Goal: Task Accomplishment & Management: Complete application form

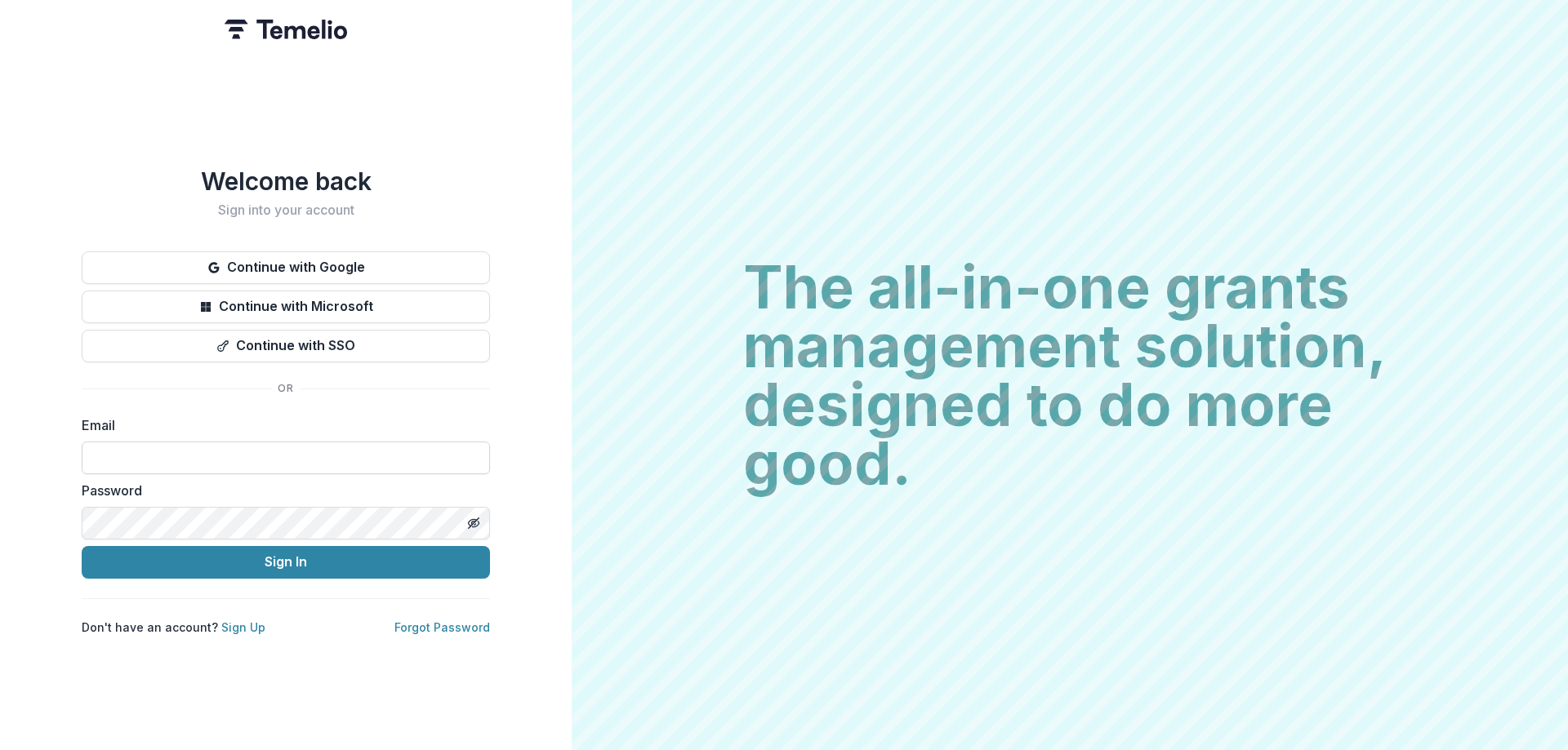
click at [252, 459] on input at bounding box center [285, 458] width 408 height 33
type input "**********"
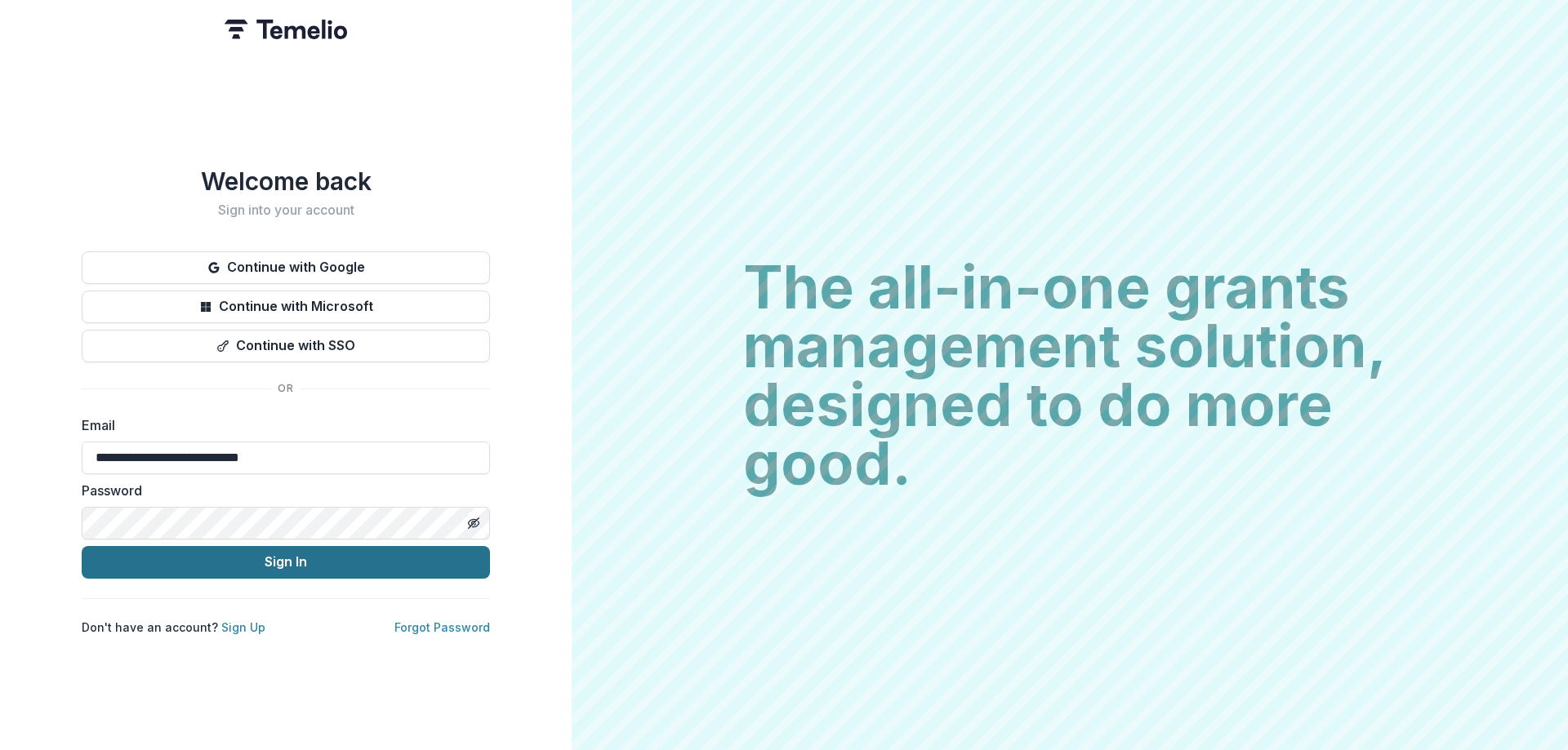
click at [243, 562] on button "Sign In" at bounding box center [285, 562] width 408 height 33
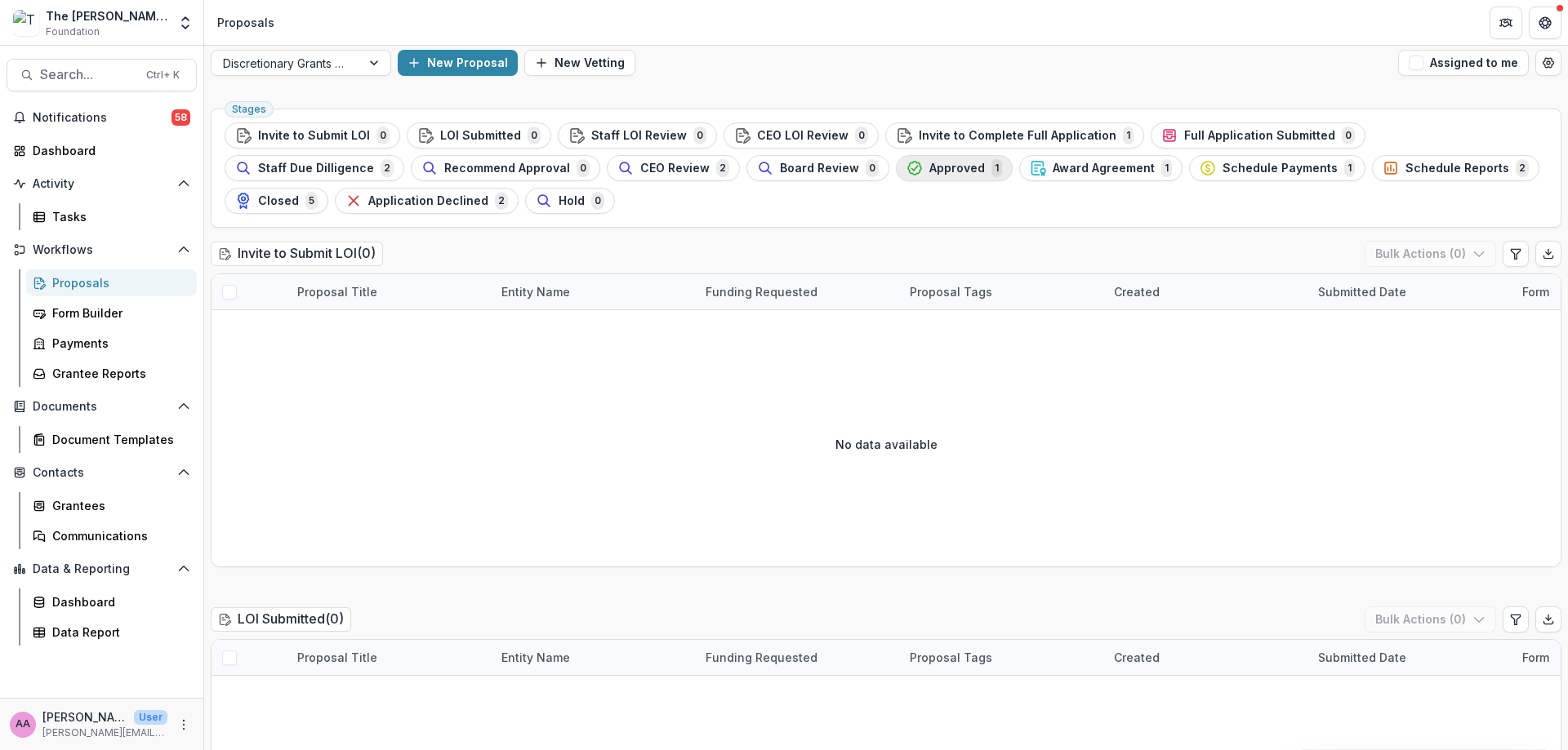
scroll to position [16, 0]
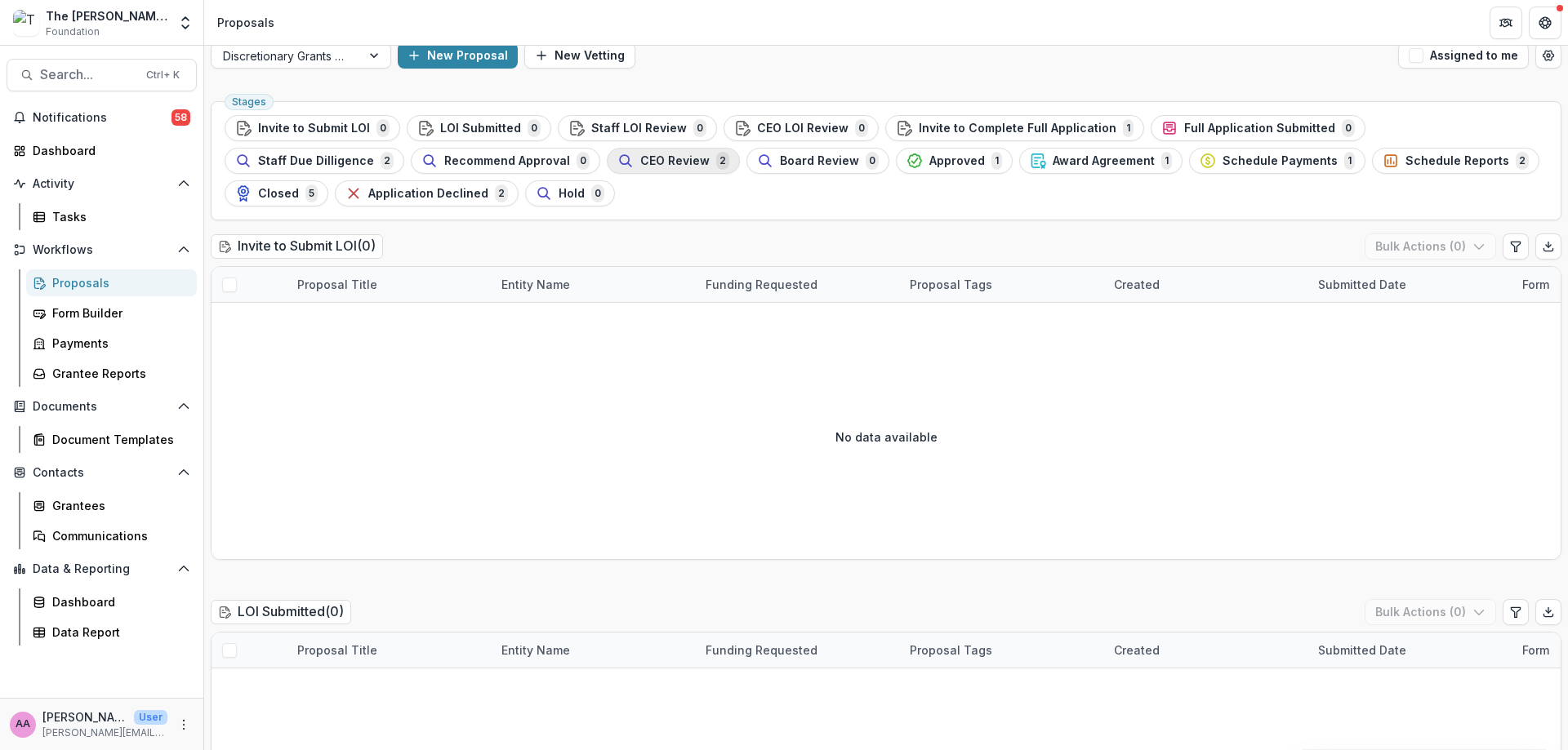
click at [640, 164] on span "CEO Review" at bounding box center [675, 161] width 69 height 14
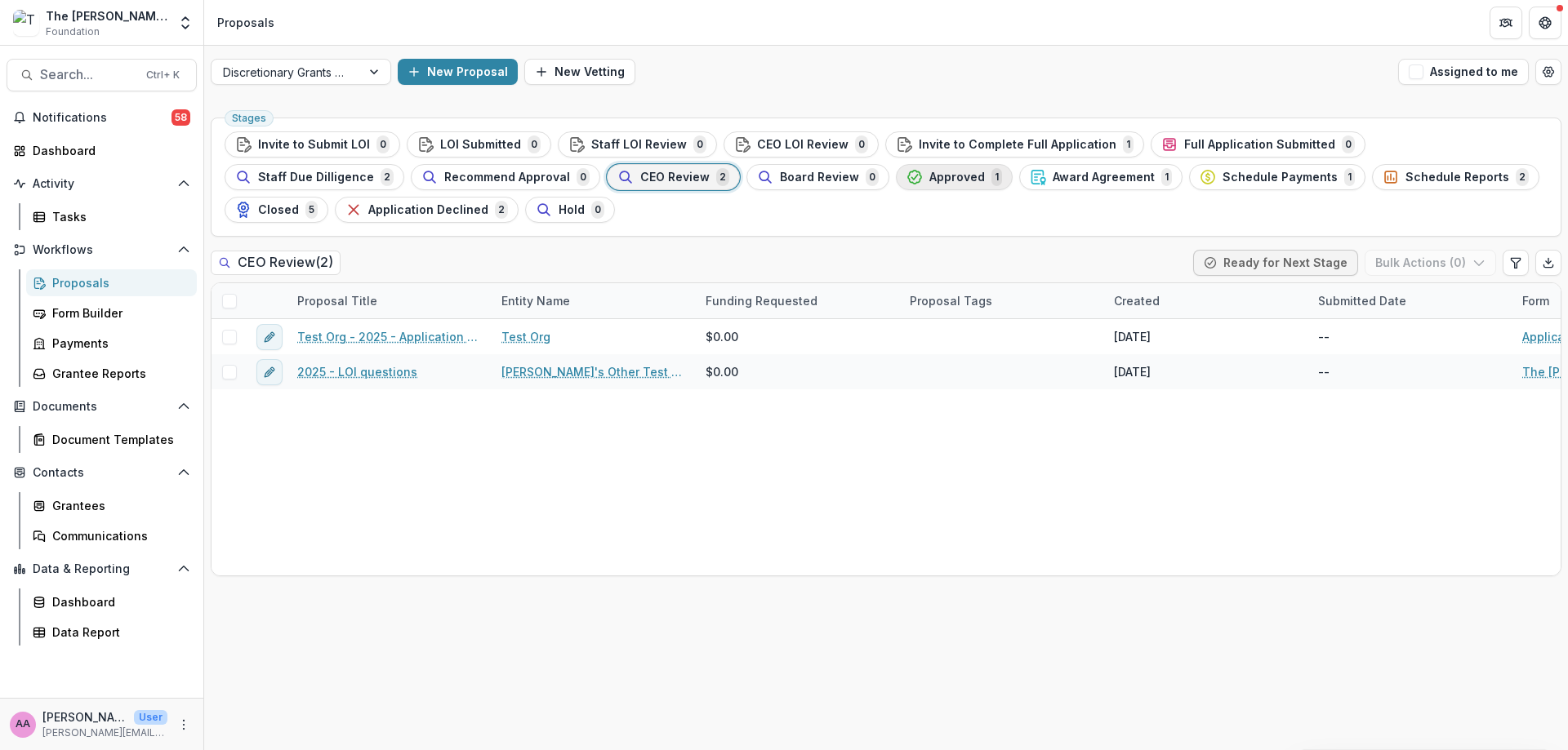
click at [896, 187] on button "Approved 1" at bounding box center [954, 177] width 117 height 26
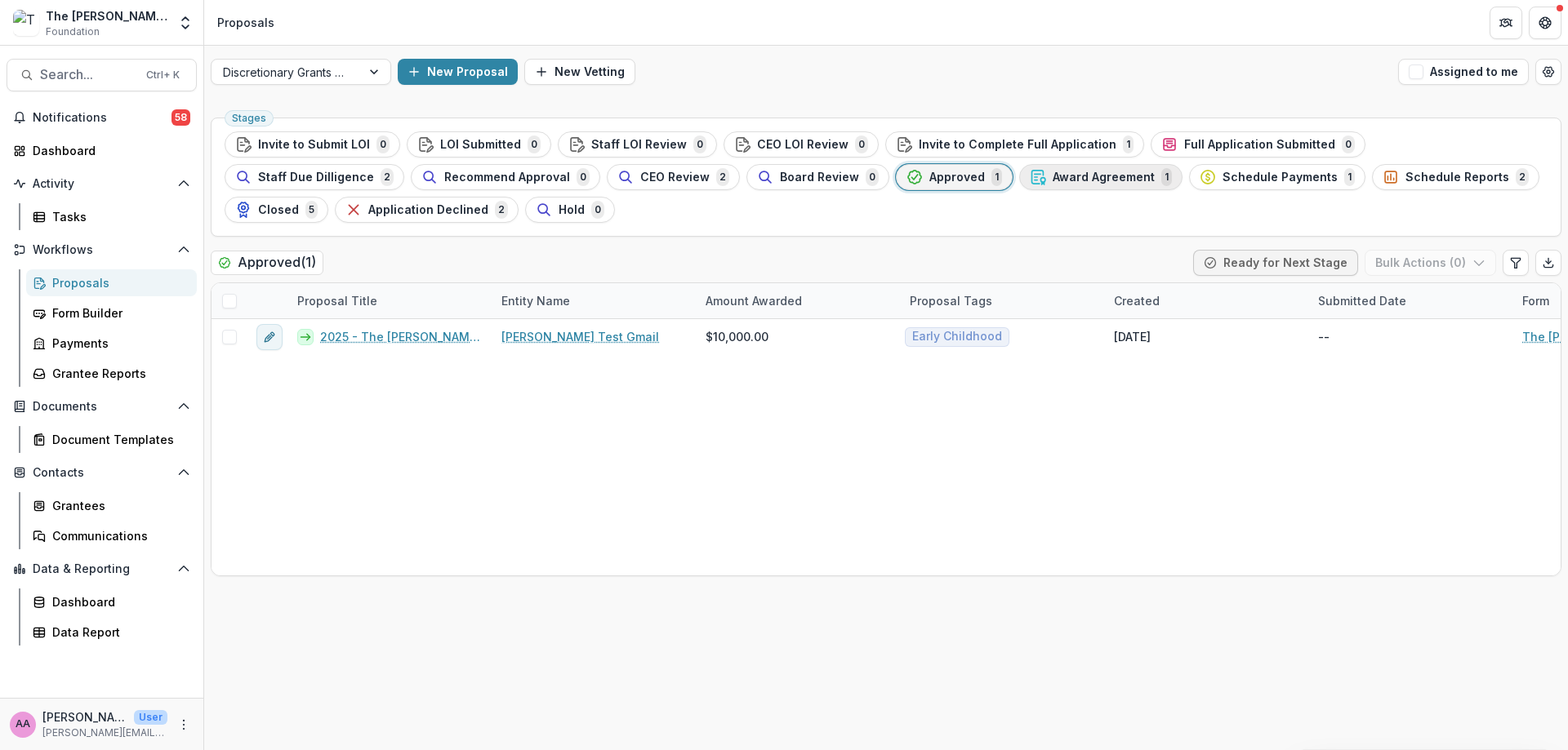
click at [1053, 178] on span "Award Agreement" at bounding box center [1103, 177] width 102 height 14
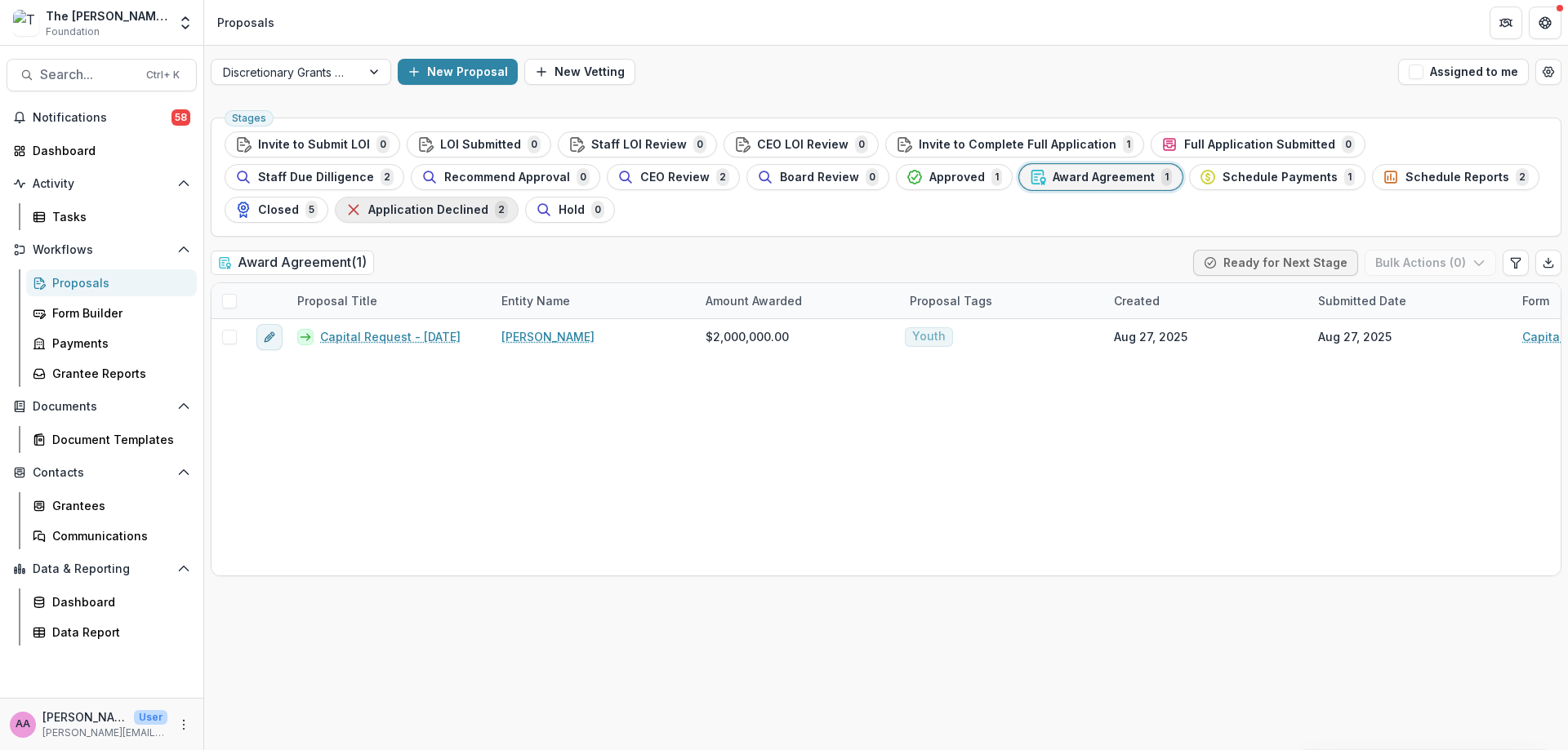
click at [368, 208] on span "Application Declined" at bounding box center [427, 210] width 120 height 14
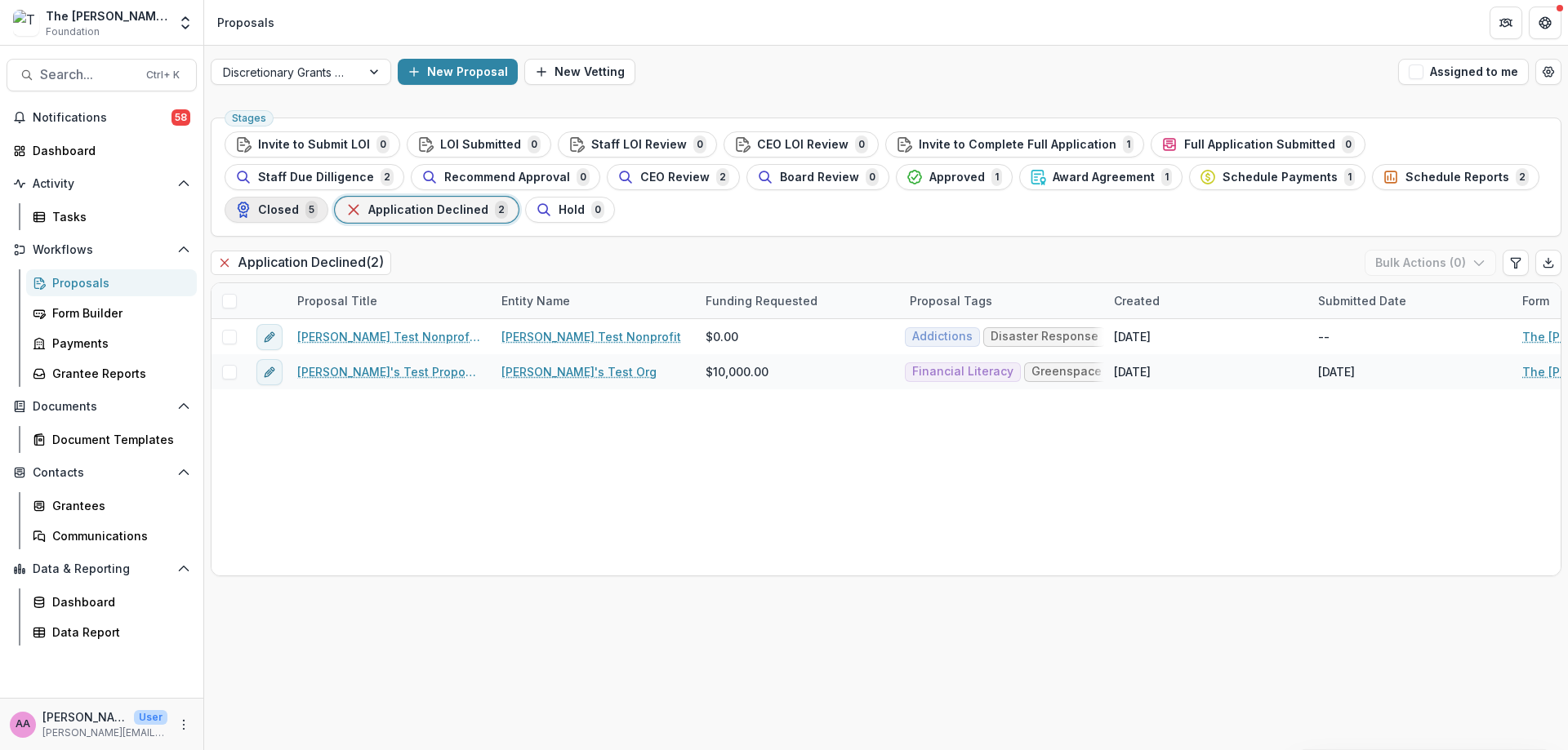
click at [252, 201] on icon "button" at bounding box center [243, 209] width 16 height 16
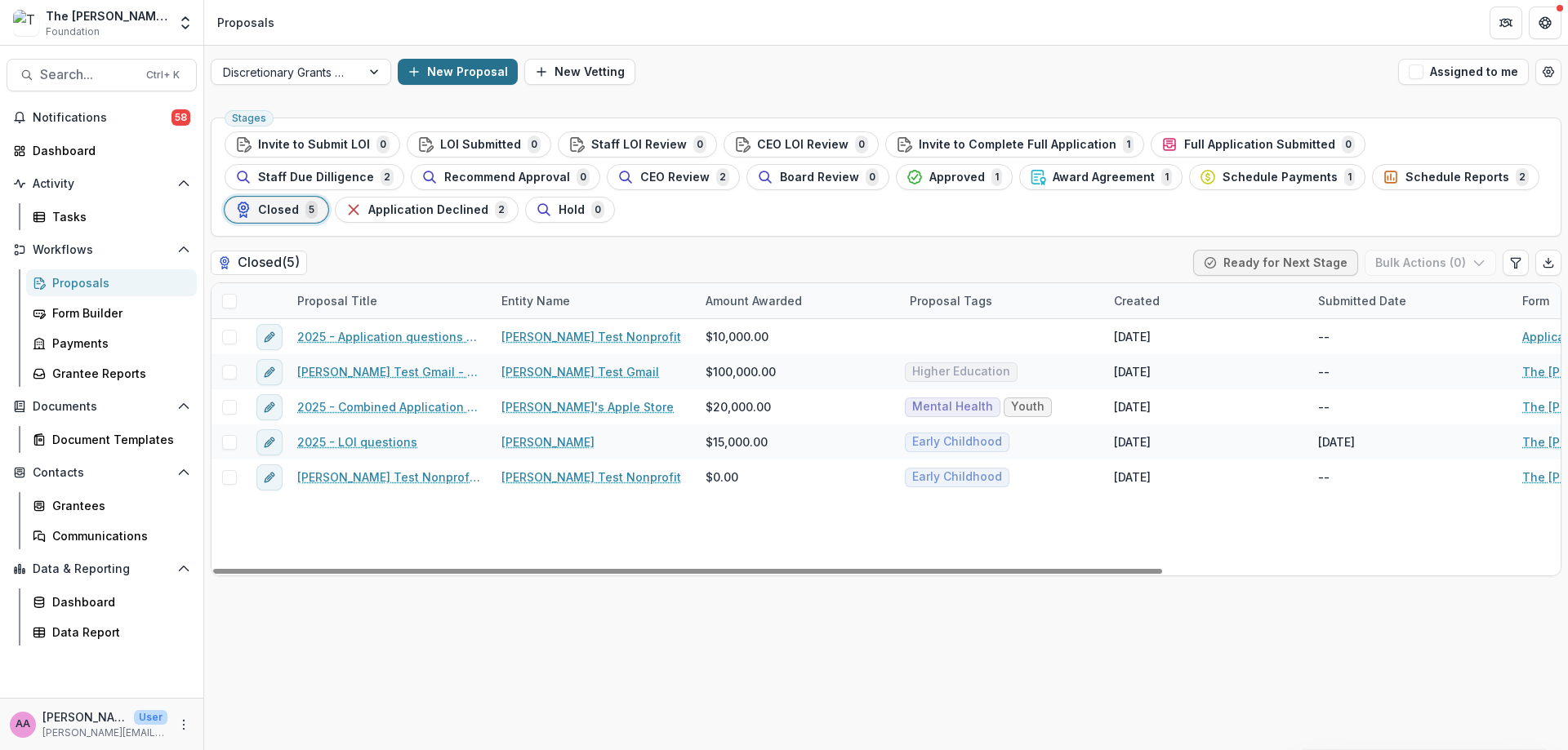
click at [436, 62] on button "New Proposal" at bounding box center [457, 71] width 120 height 26
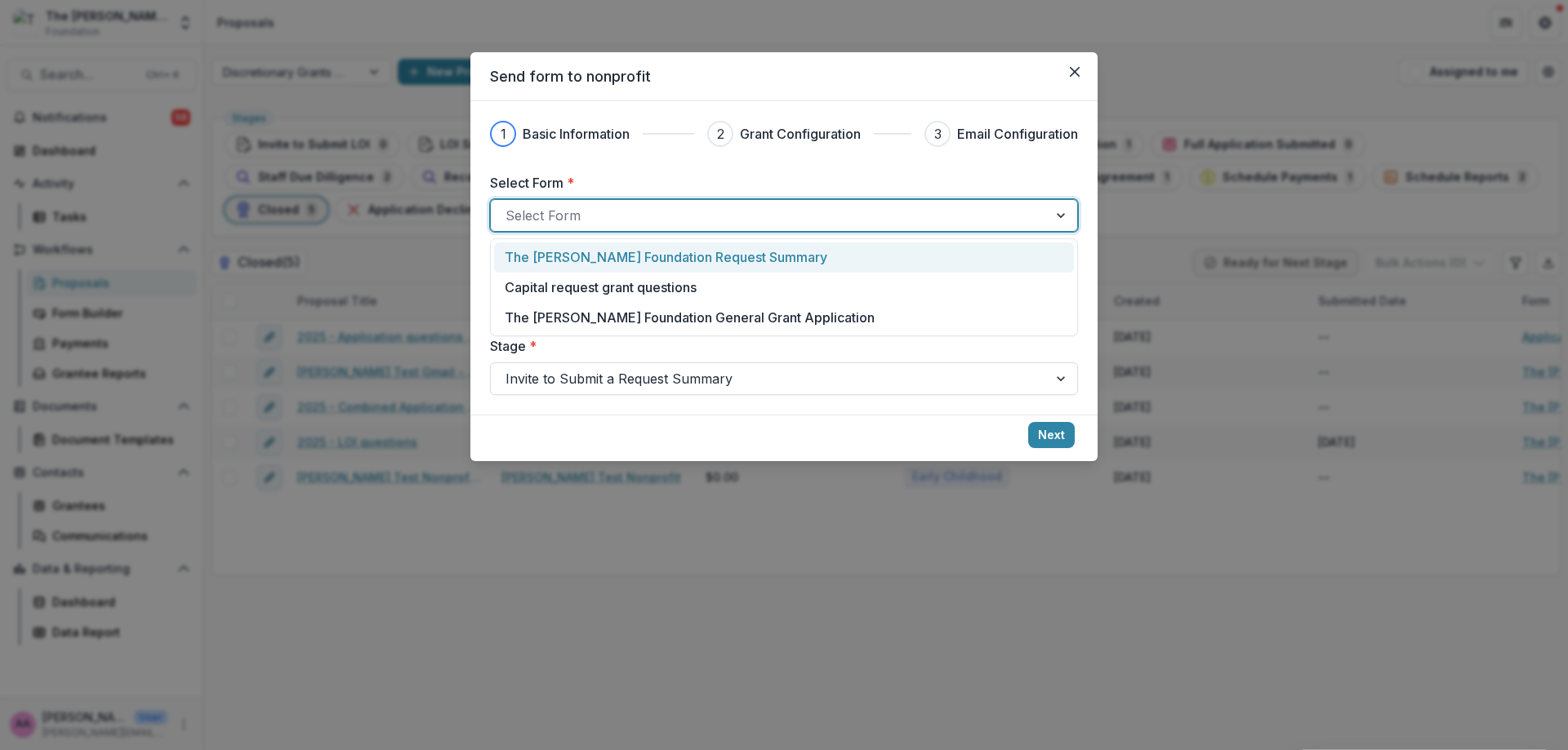
click at [611, 217] on div at bounding box center [769, 215] width 527 height 23
click at [591, 252] on p "The Frist Foundation Request Summary" at bounding box center [665, 258] width 322 height 20
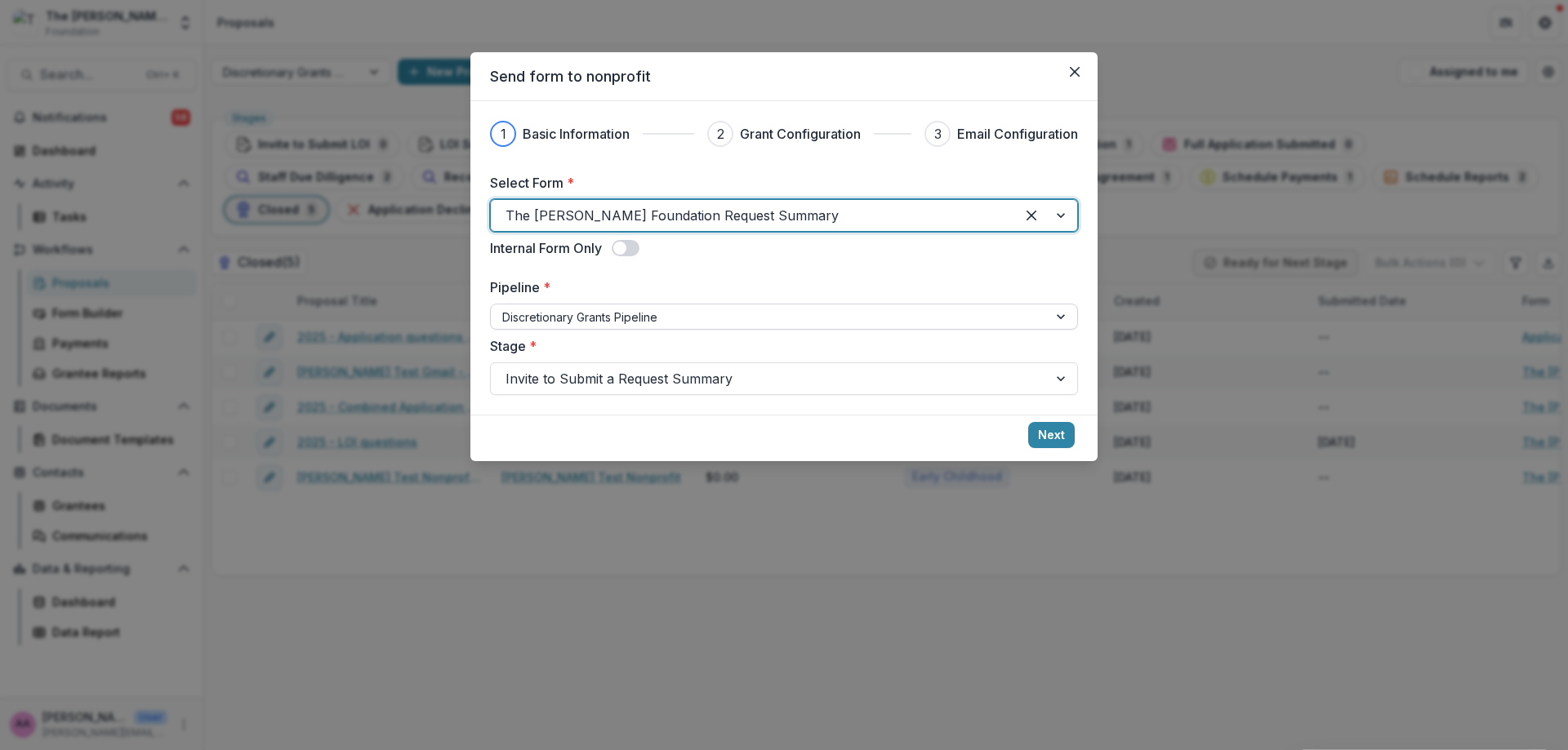
click at [644, 314] on div at bounding box center [769, 317] width 534 height 21
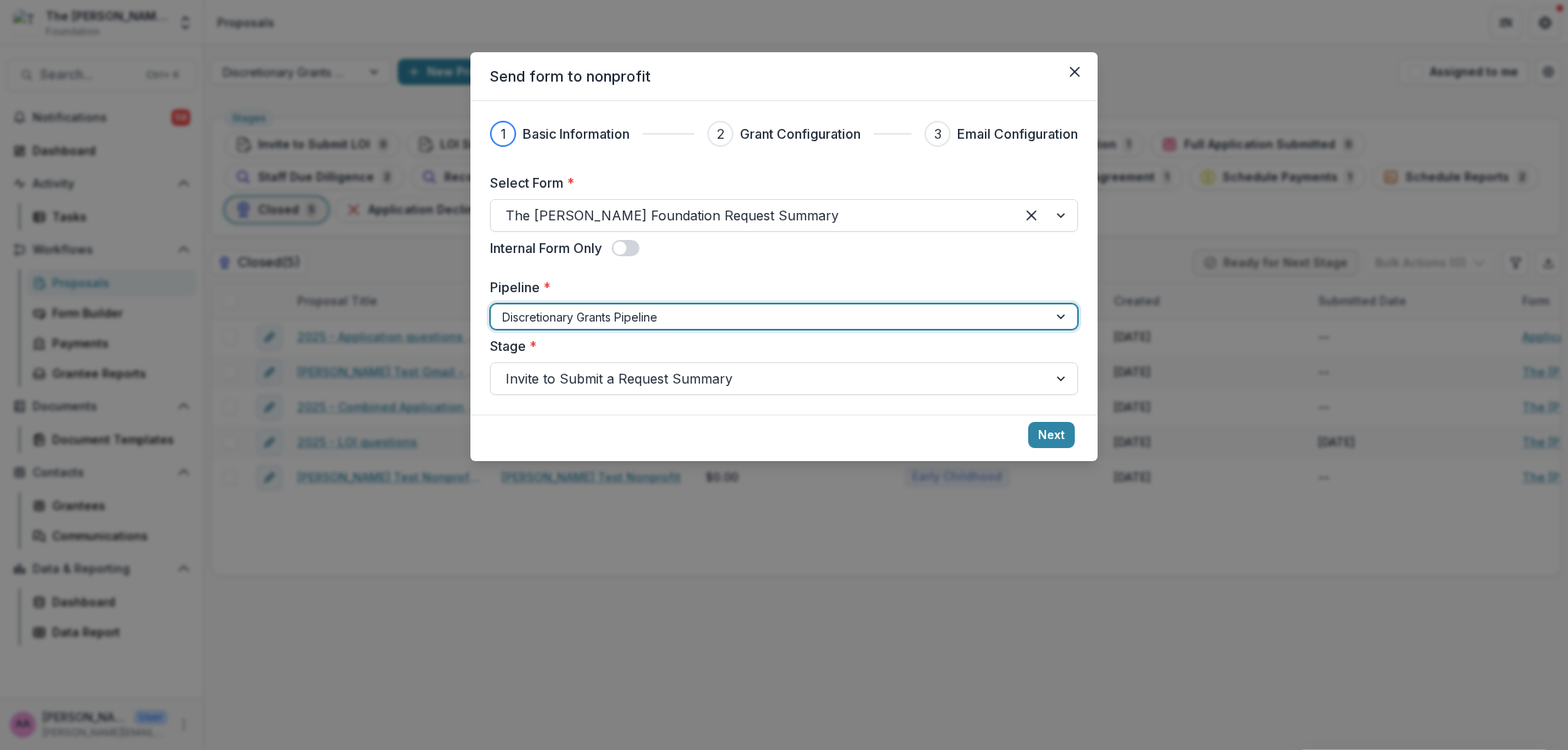
click at [644, 314] on div at bounding box center [769, 317] width 534 height 21
click at [668, 384] on div at bounding box center [769, 378] width 527 height 23
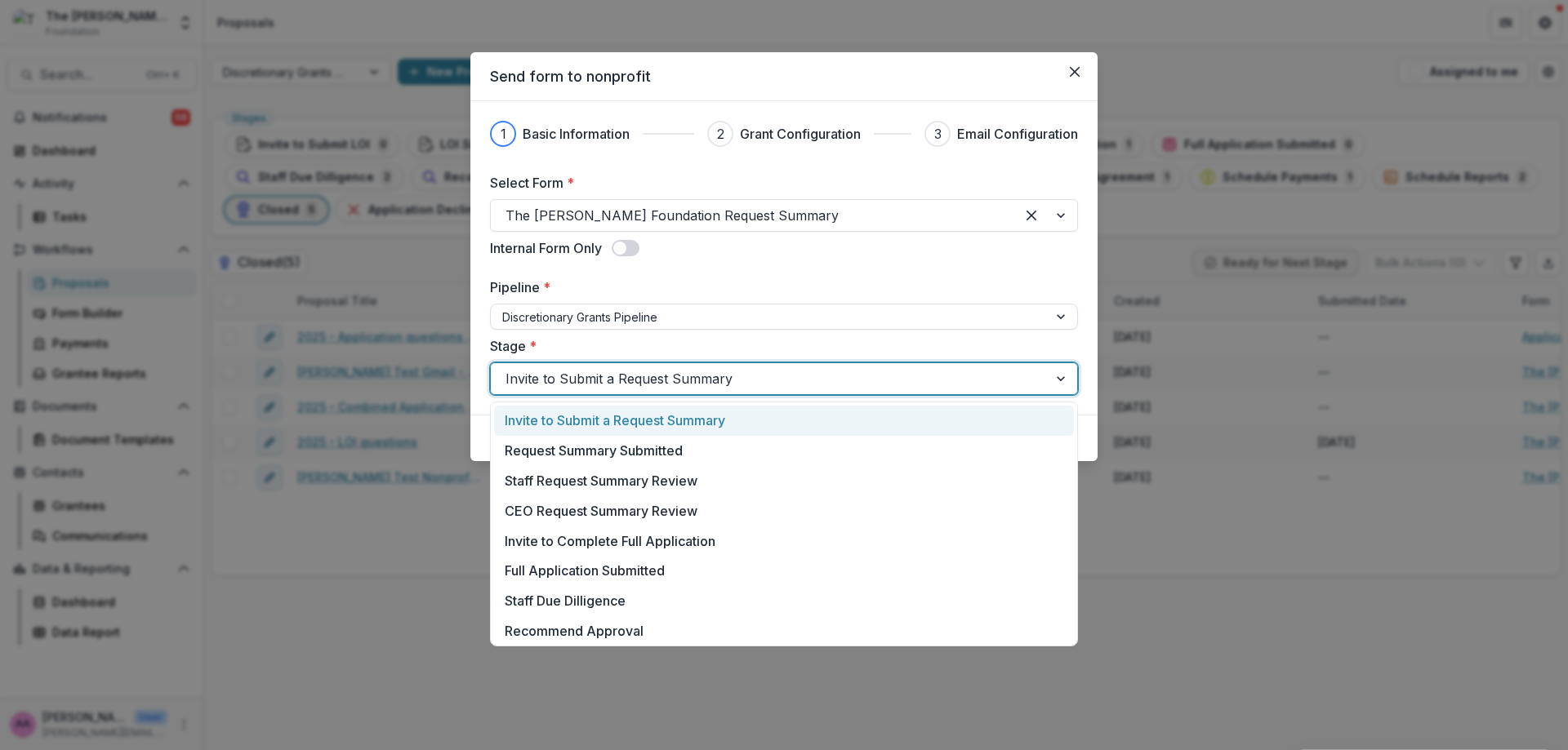
click at [668, 384] on div at bounding box center [769, 378] width 527 height 23
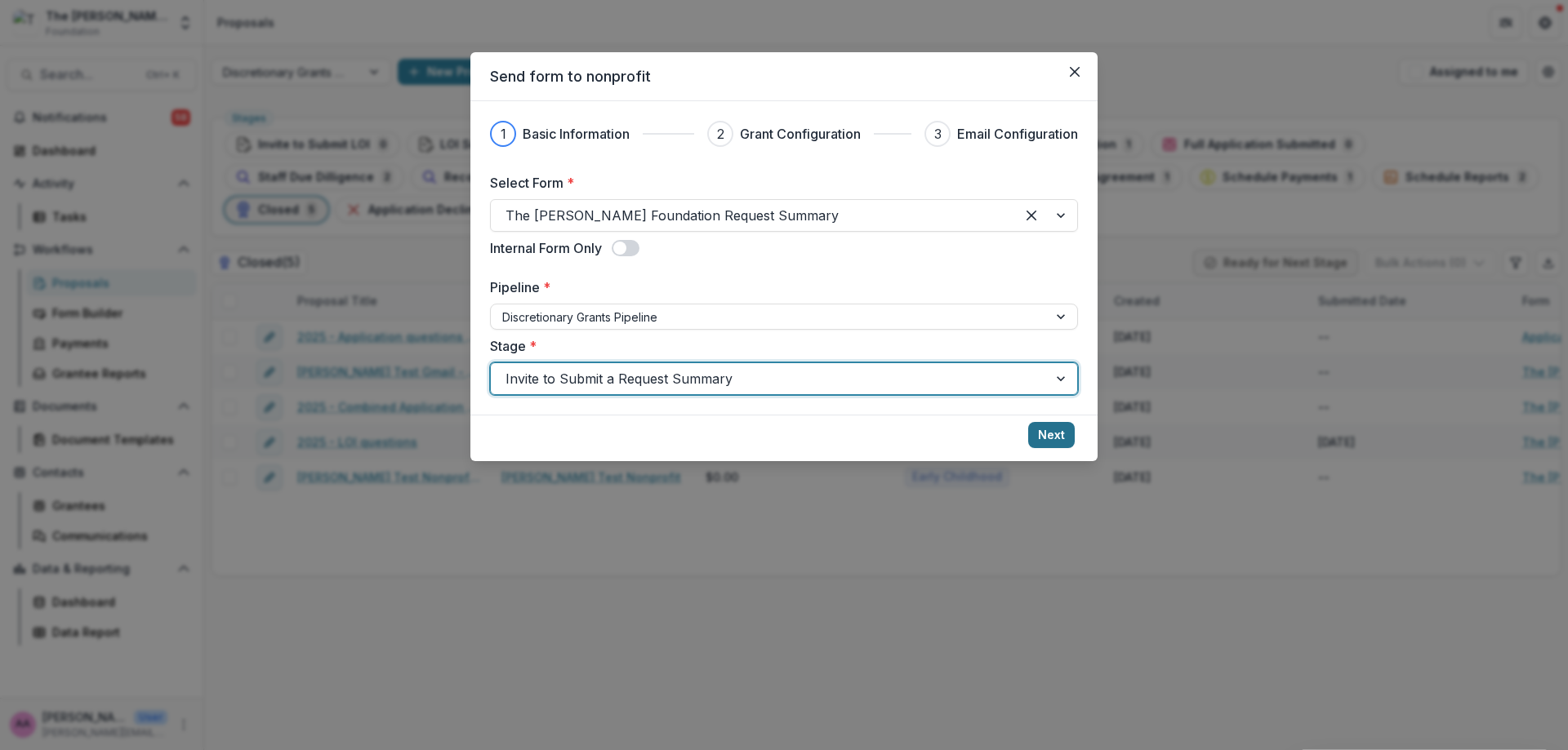
click at [1061, 428] on button "Next" at bounding box center [1051, 435] width 47 height 26
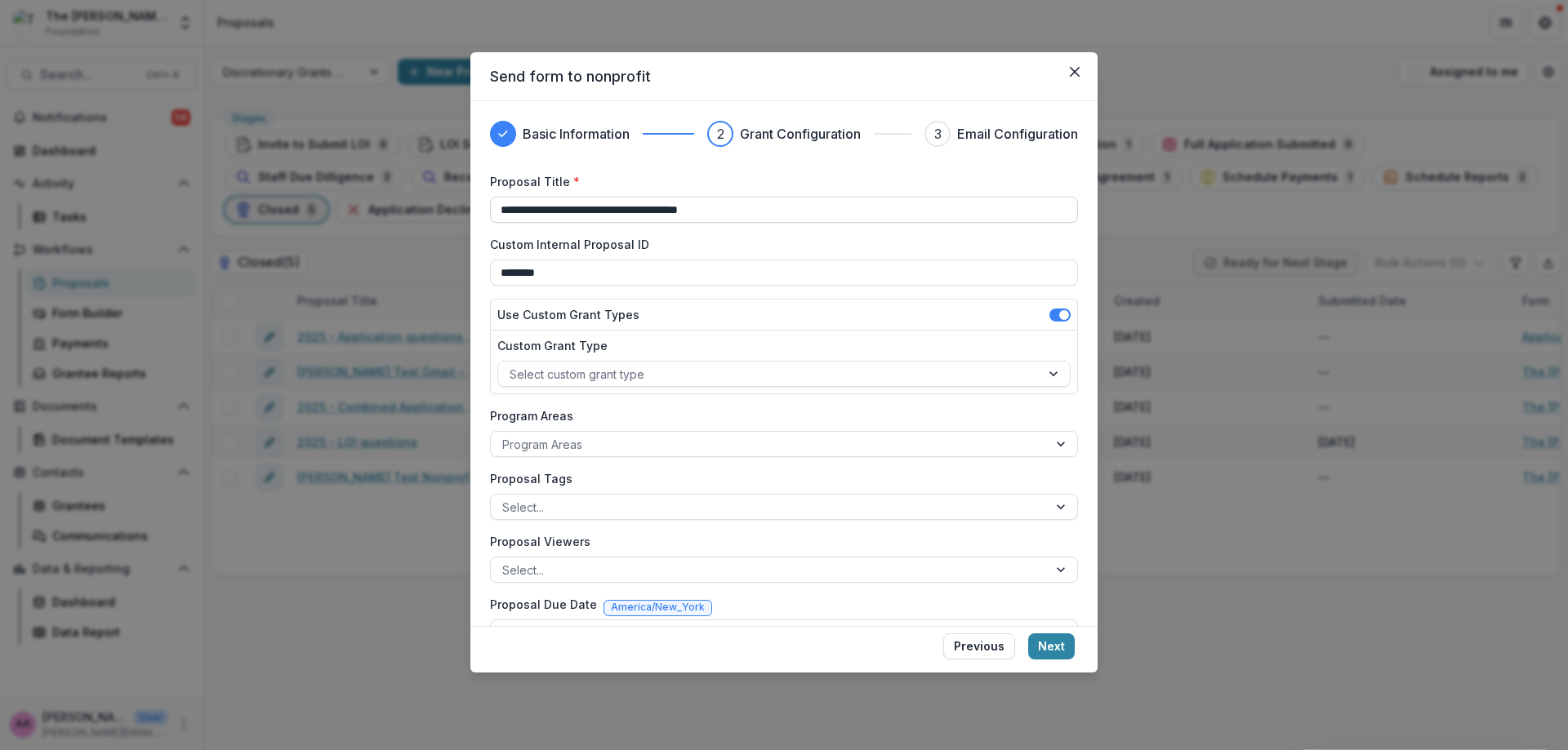
click at [665, 212] on input "**********" at bounding box center [783, 210] width 588 height 26
type input "*"
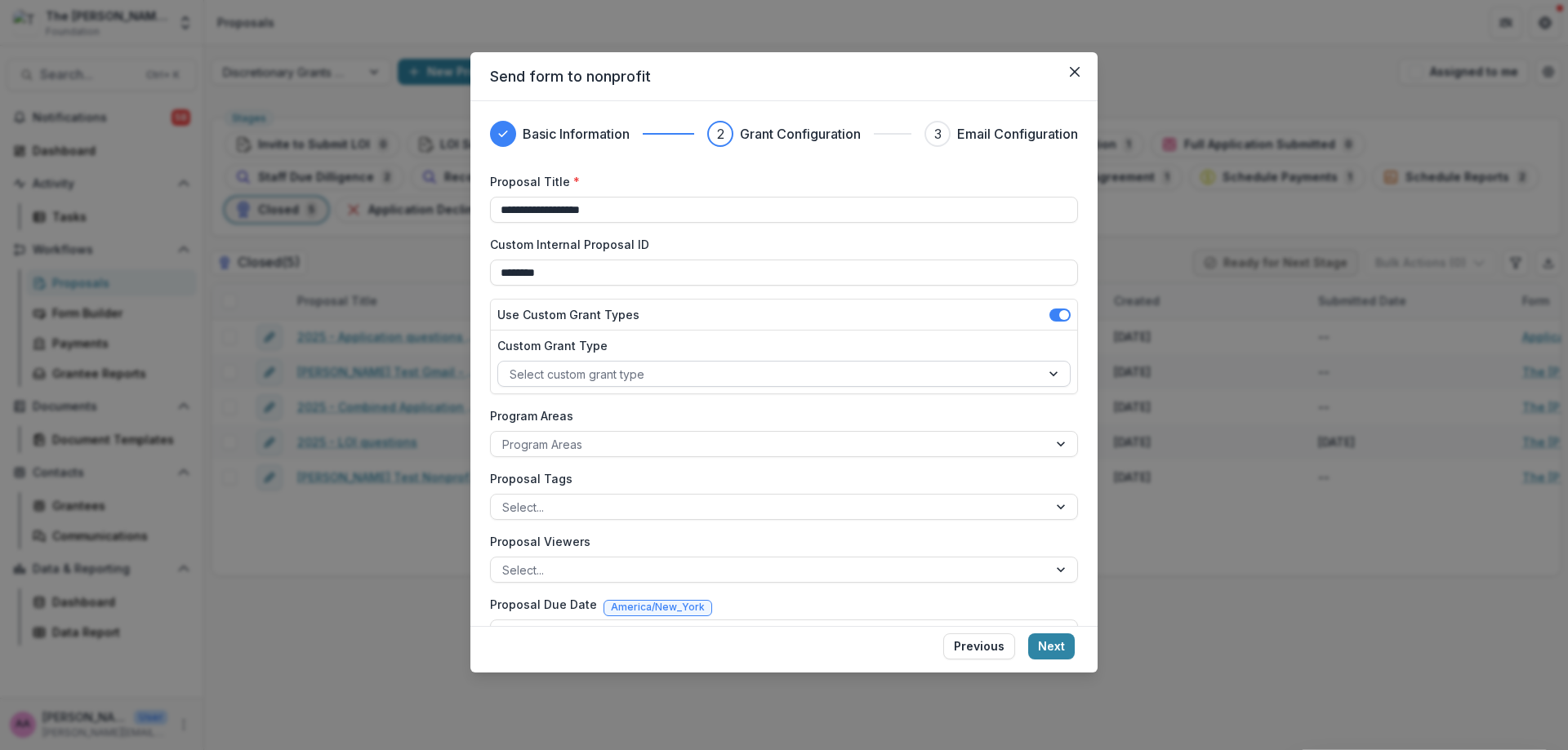
type input "**********"
click at [590, 363] on div "Select custom grant type" at bounding box center [768, 375] width 542 height 24
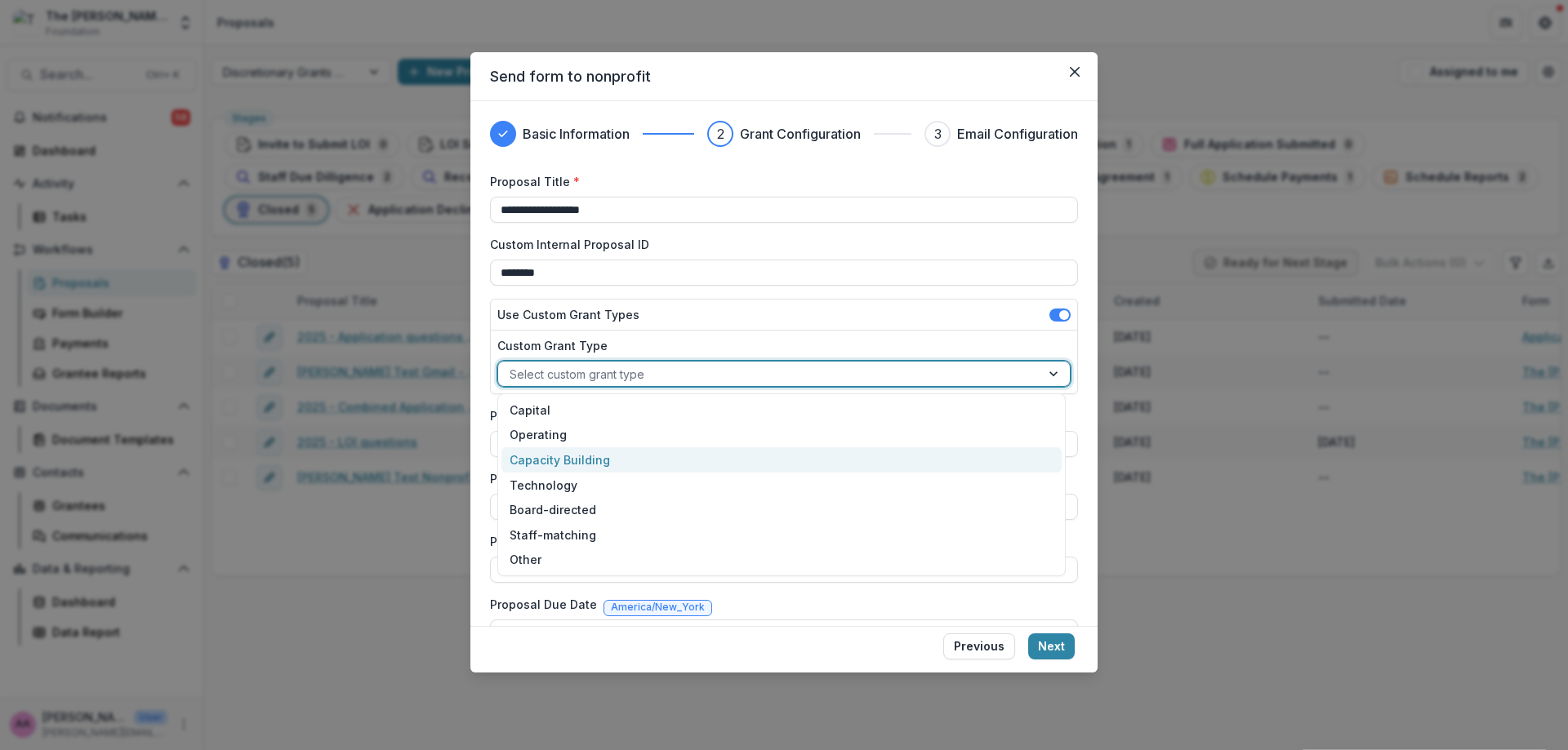
click at [573, 462] on div "Capacity Building" at bounding box center [781, 460] width 560 height 26
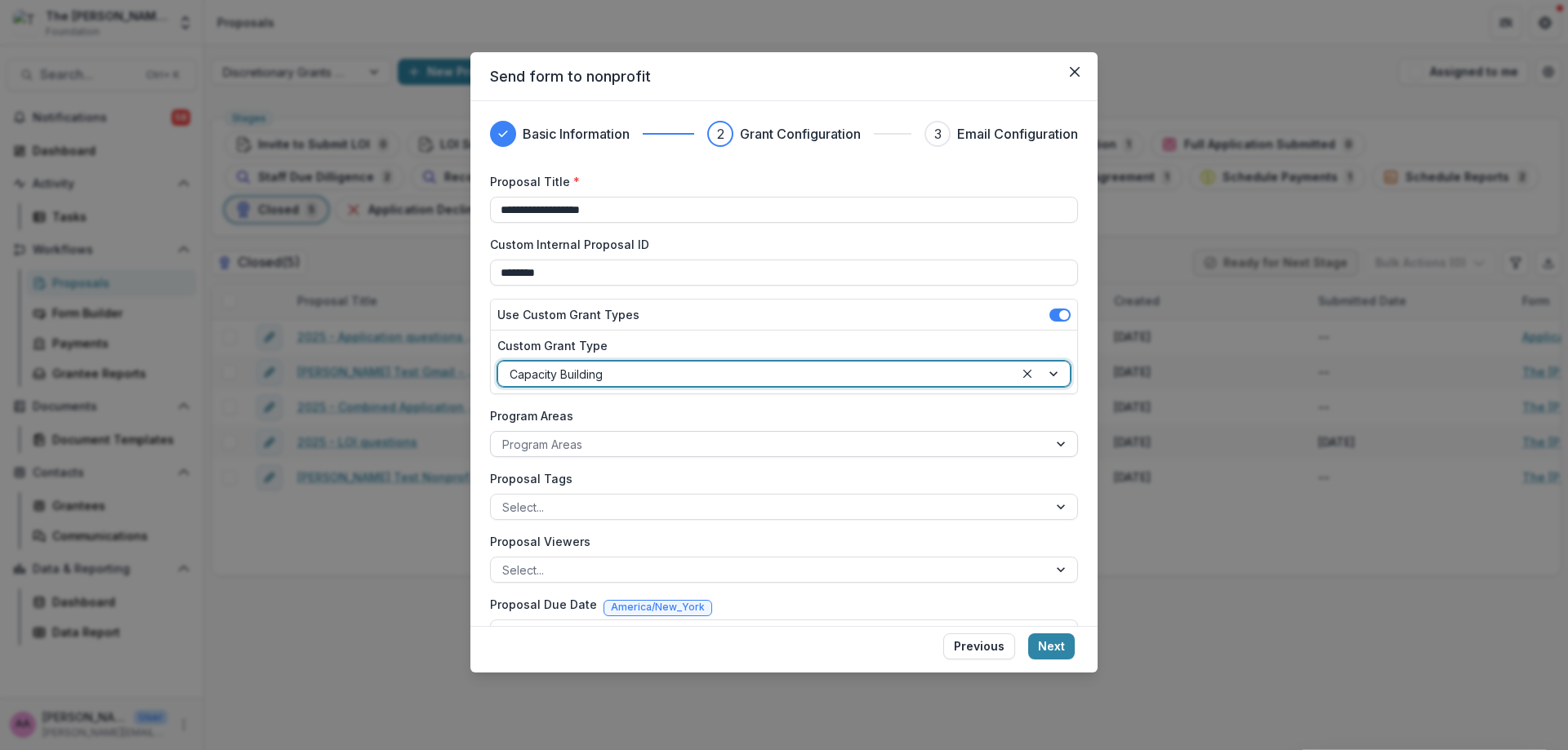
click at [573, 446] on div at bounding box center [769, 444] width 534 height 21
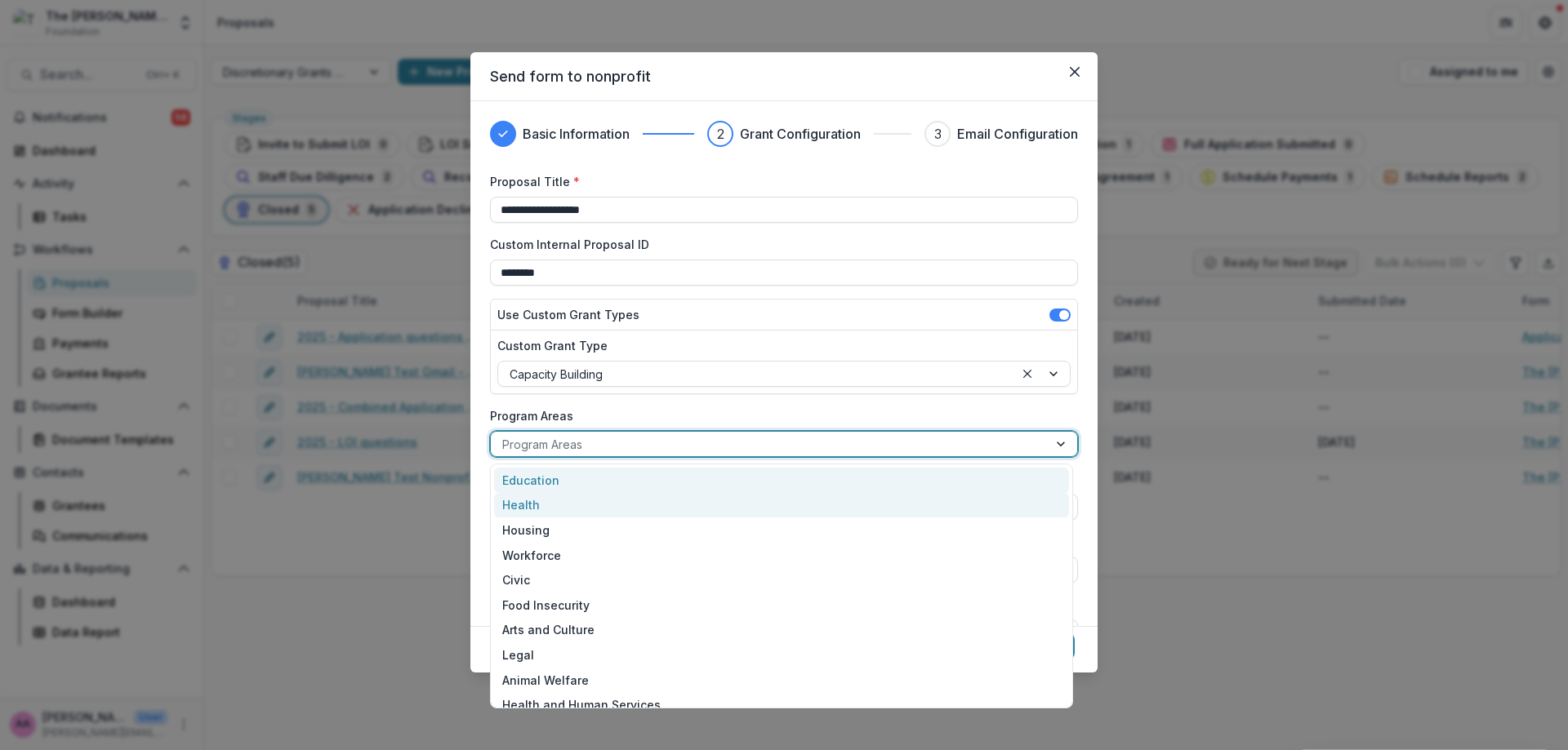
click at [577, 493] on div "Health" at bounding box center [781, 506] width 575 height 26
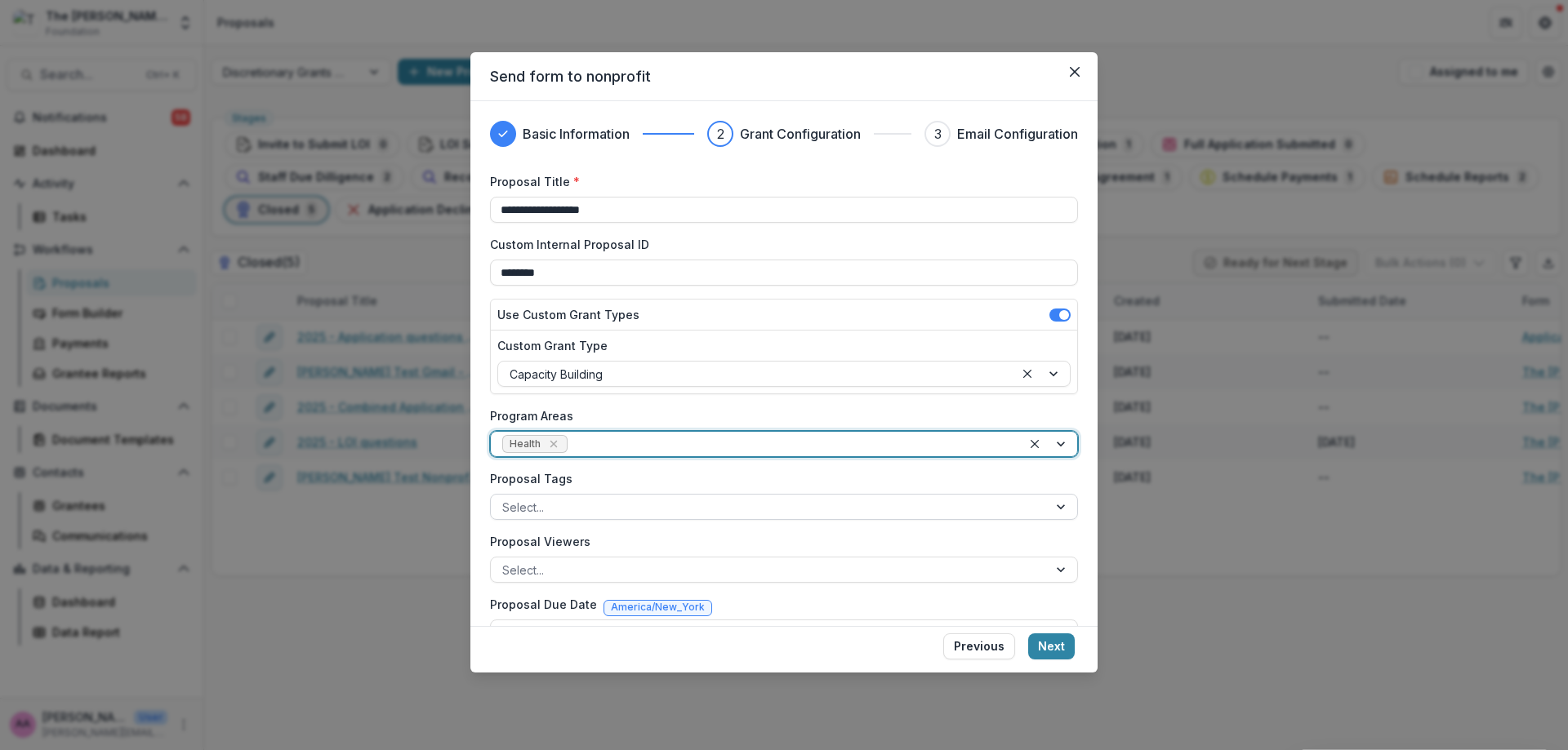
click at [572, 500] on div at bounding box center [769, 507] width 534 height 21
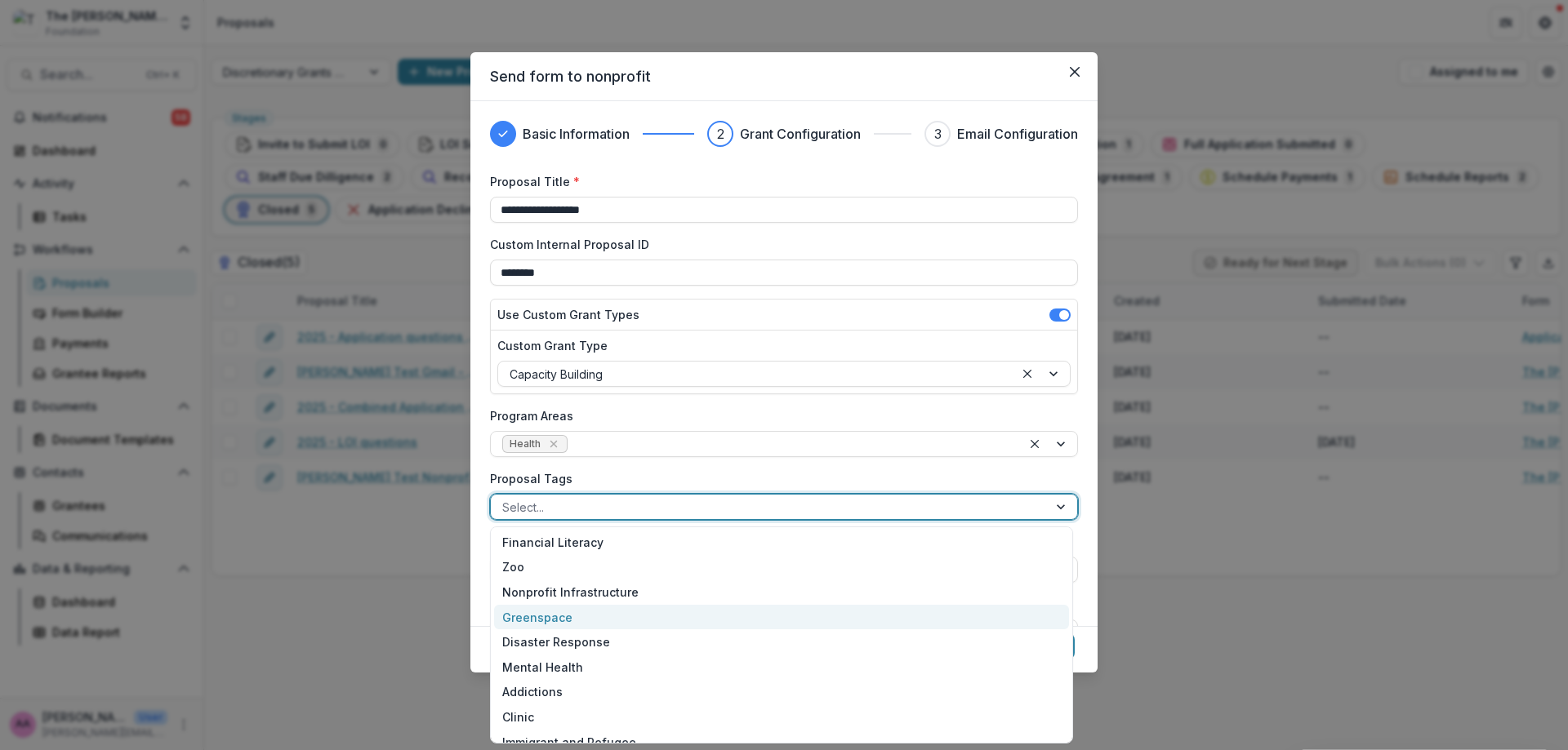
scroll to position [127, 0]
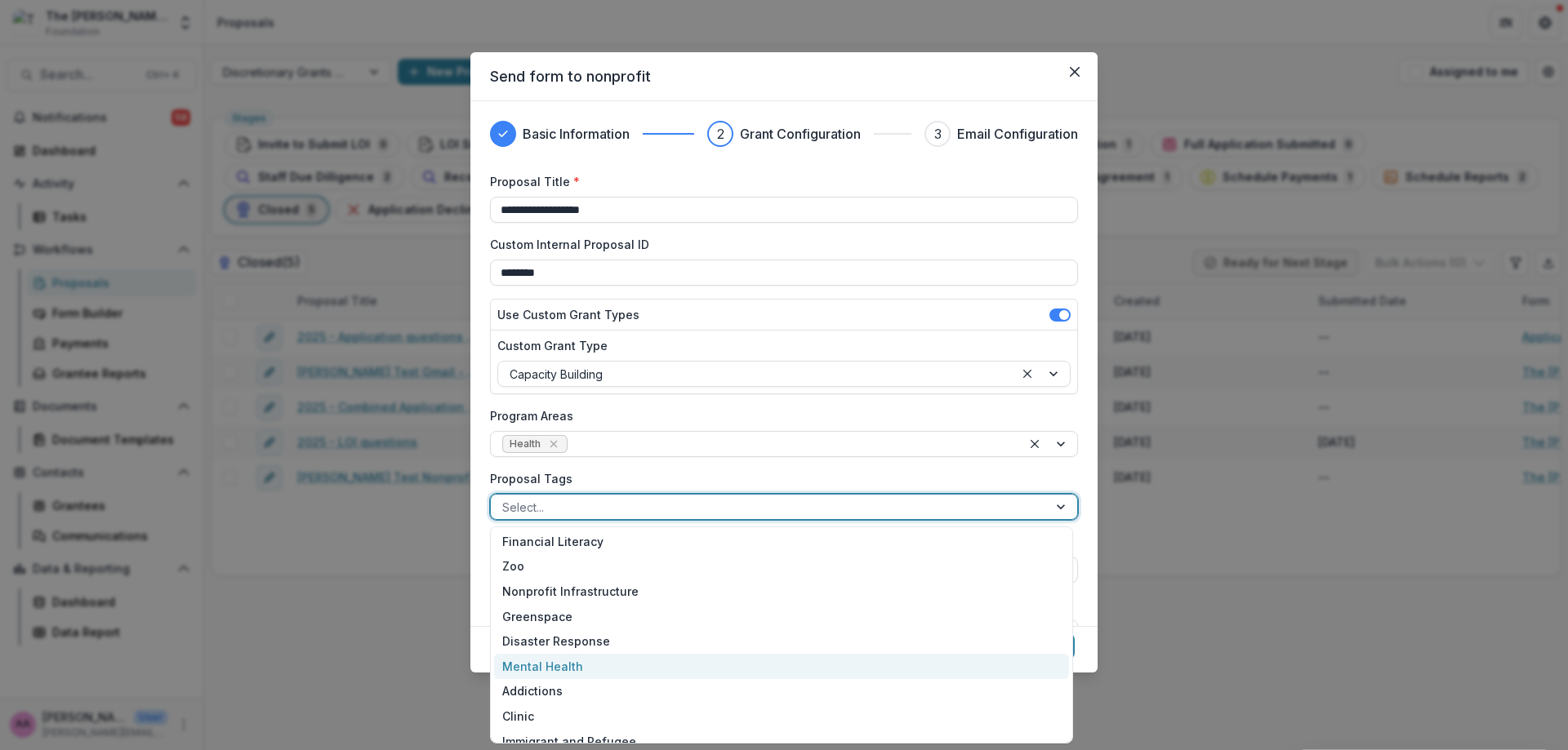
click at [585, 669] on div "Mental Health" at bounding box center [781, 667] width 575 height 26
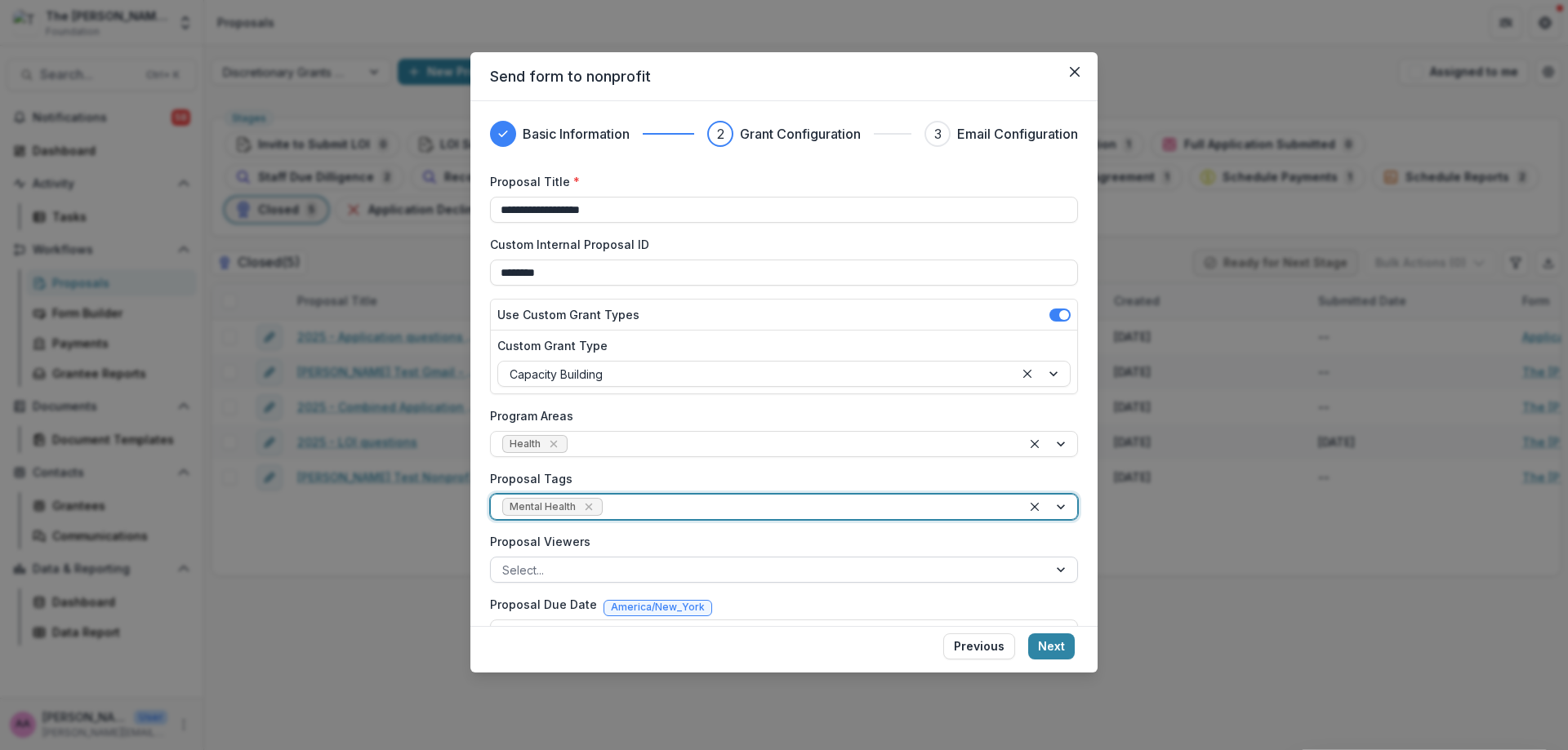
click at [527, 579] on div at bounding box center [769, 570] width 534 height 21
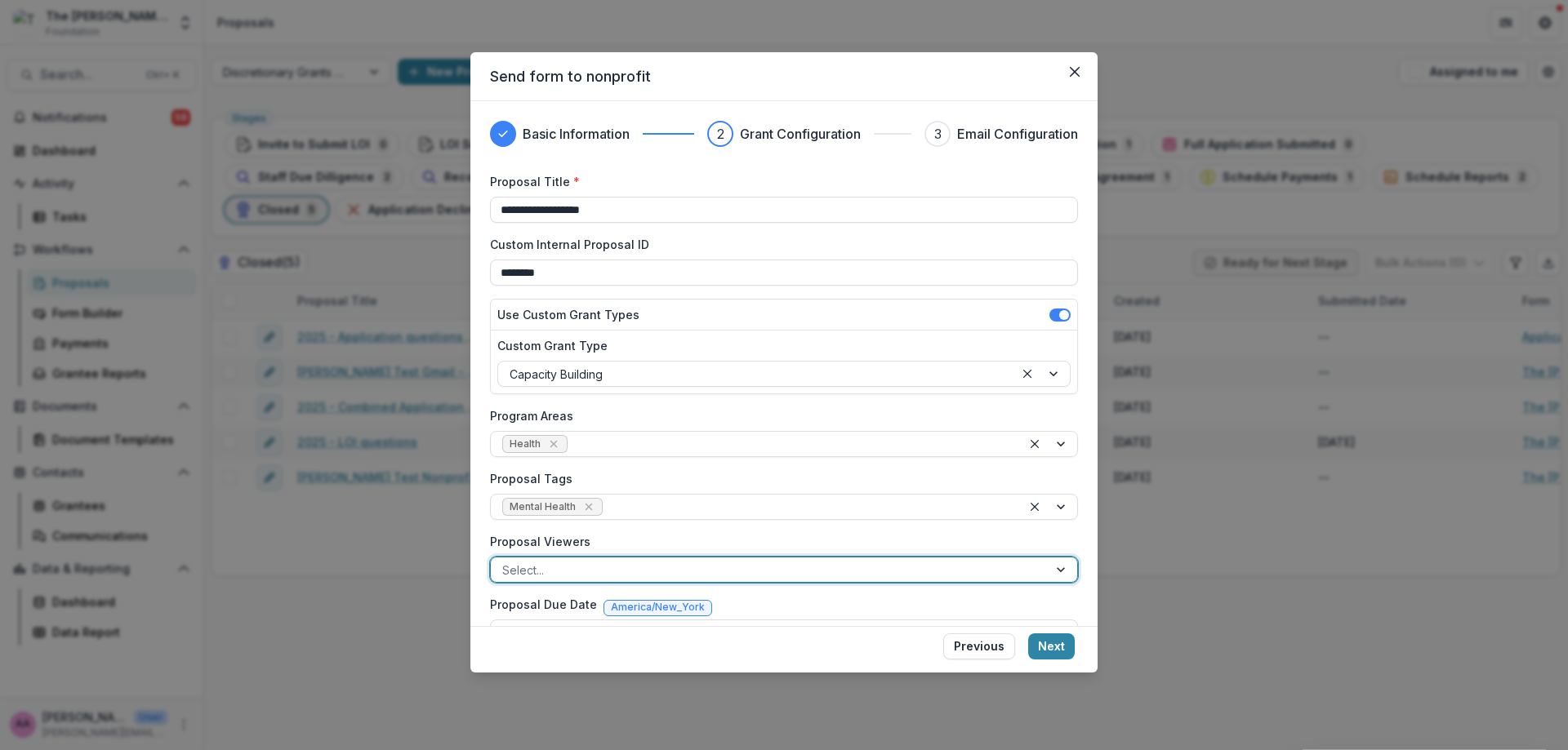
click at [527, 572] on div at bounding box center [769, 570] width 534 height 21
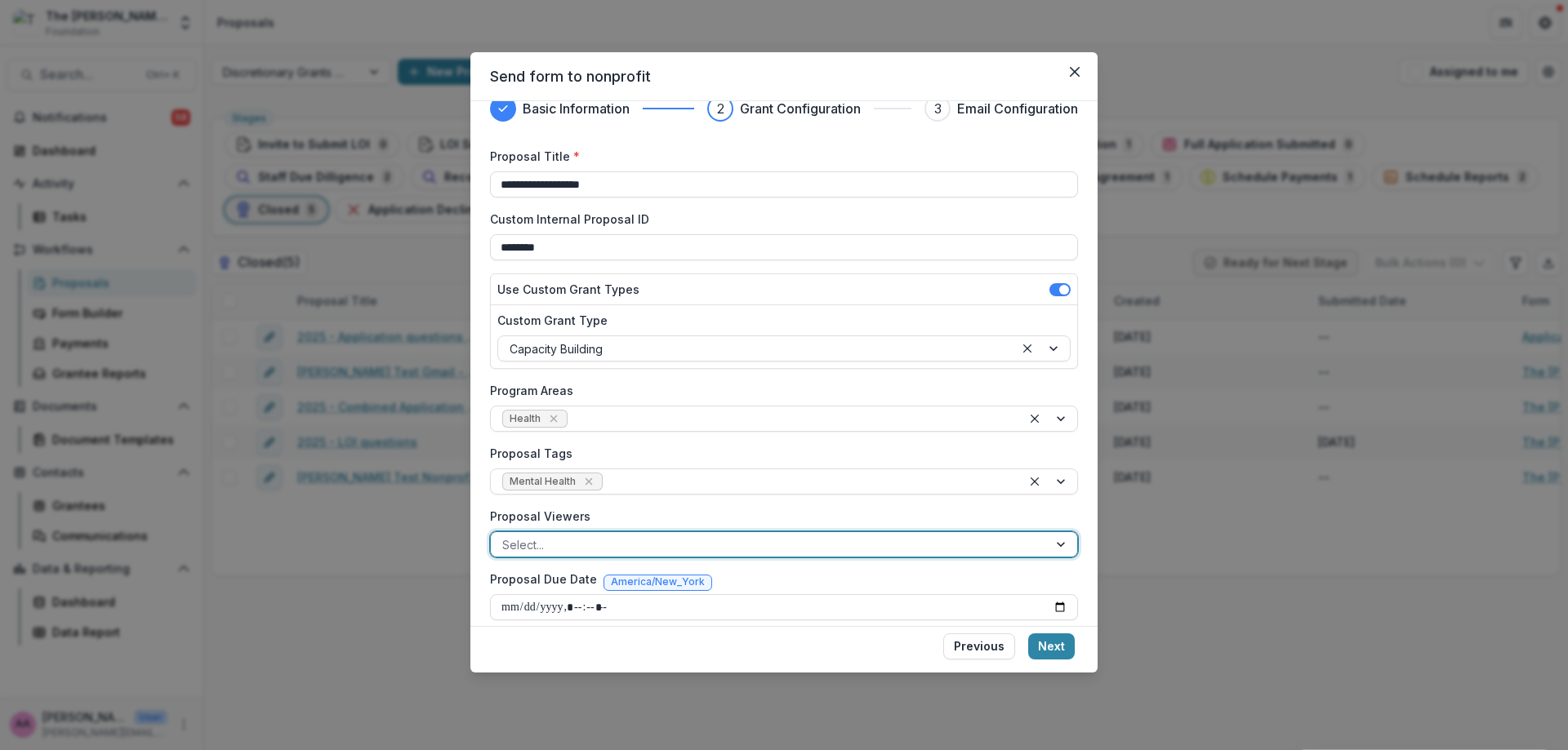
scroll to position [40, 0]
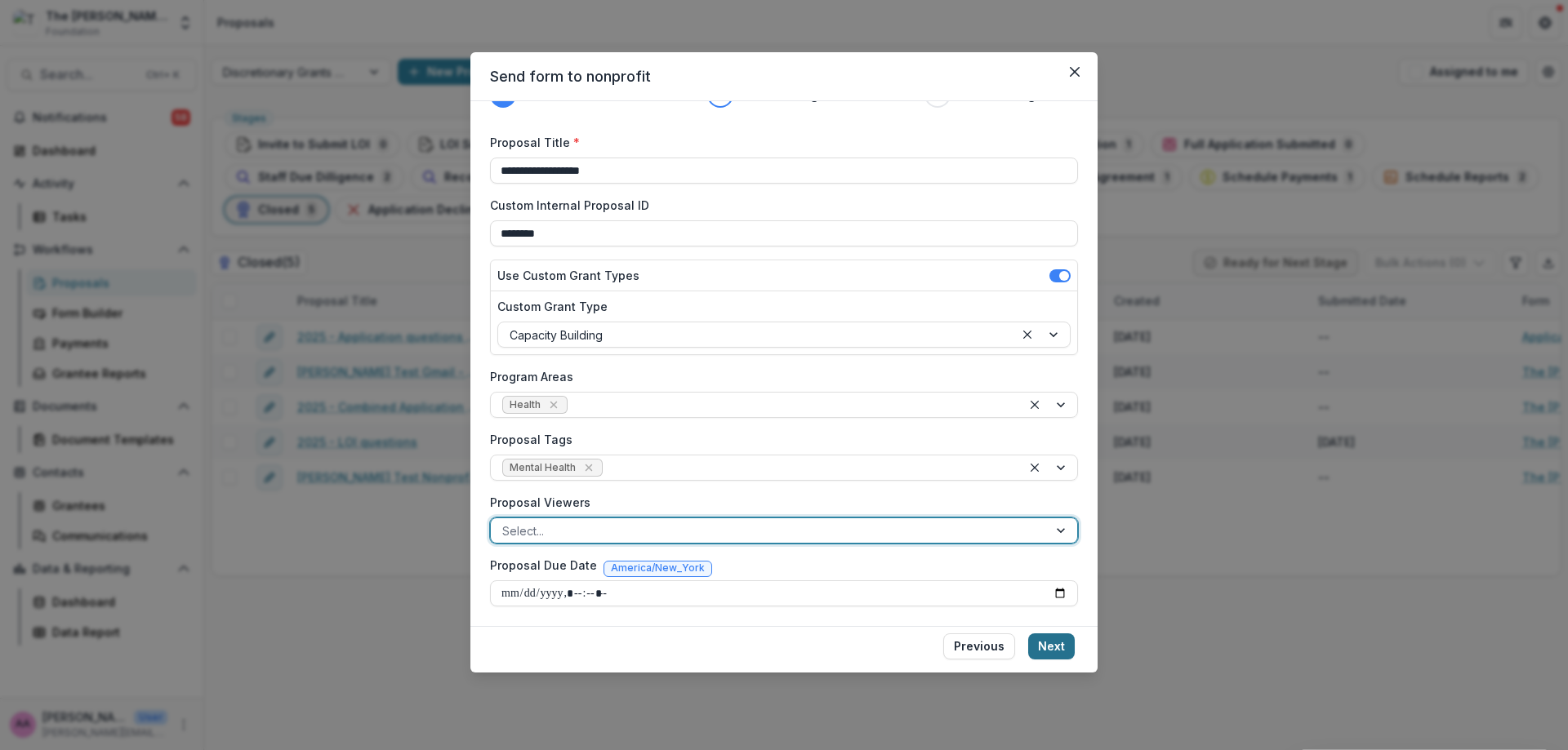
click at [1040, 644] on button "Next" at bounding box center [1051, 646] width 47 height 26
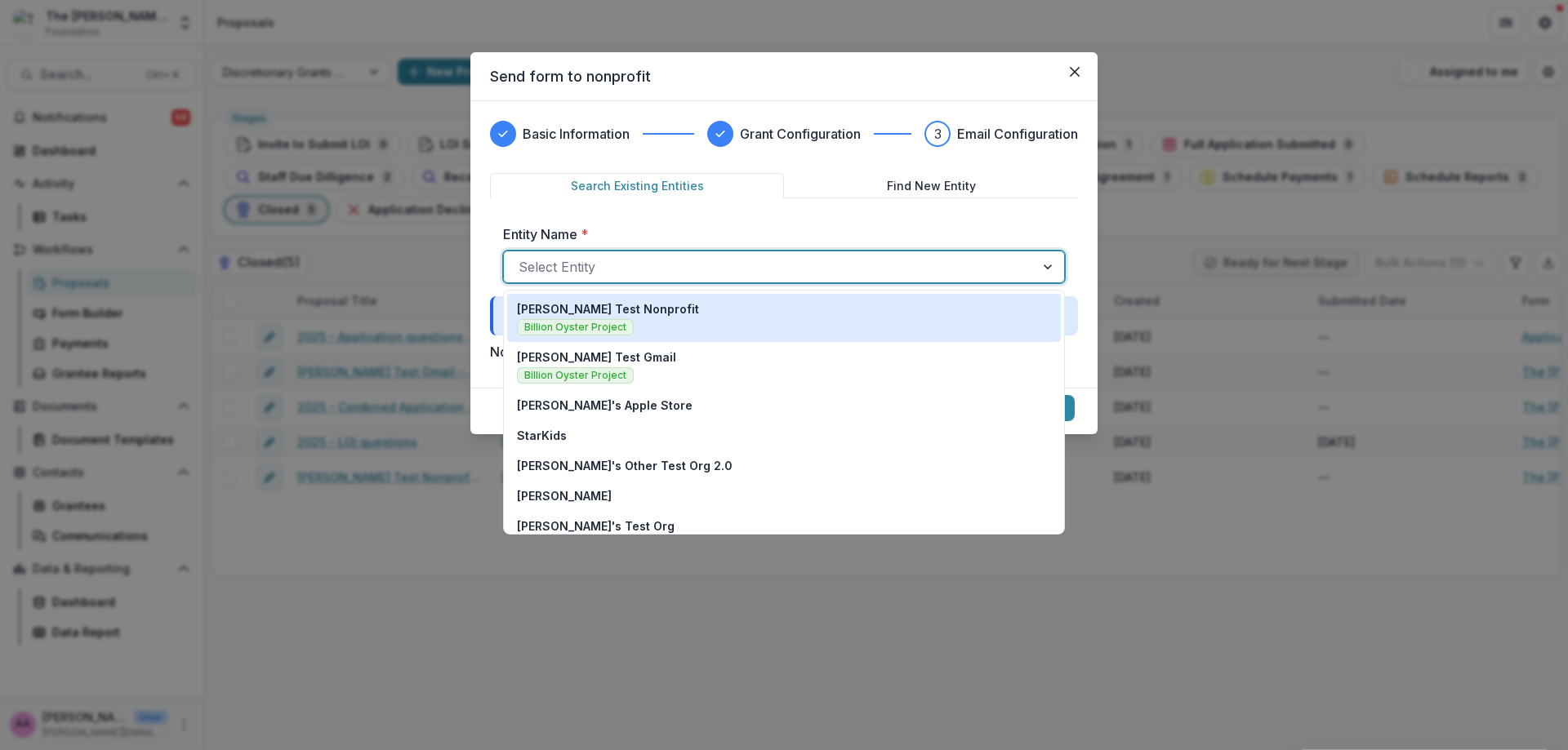
click at [618, 264] on div at bounding box center [769, 267] width 502 height 23
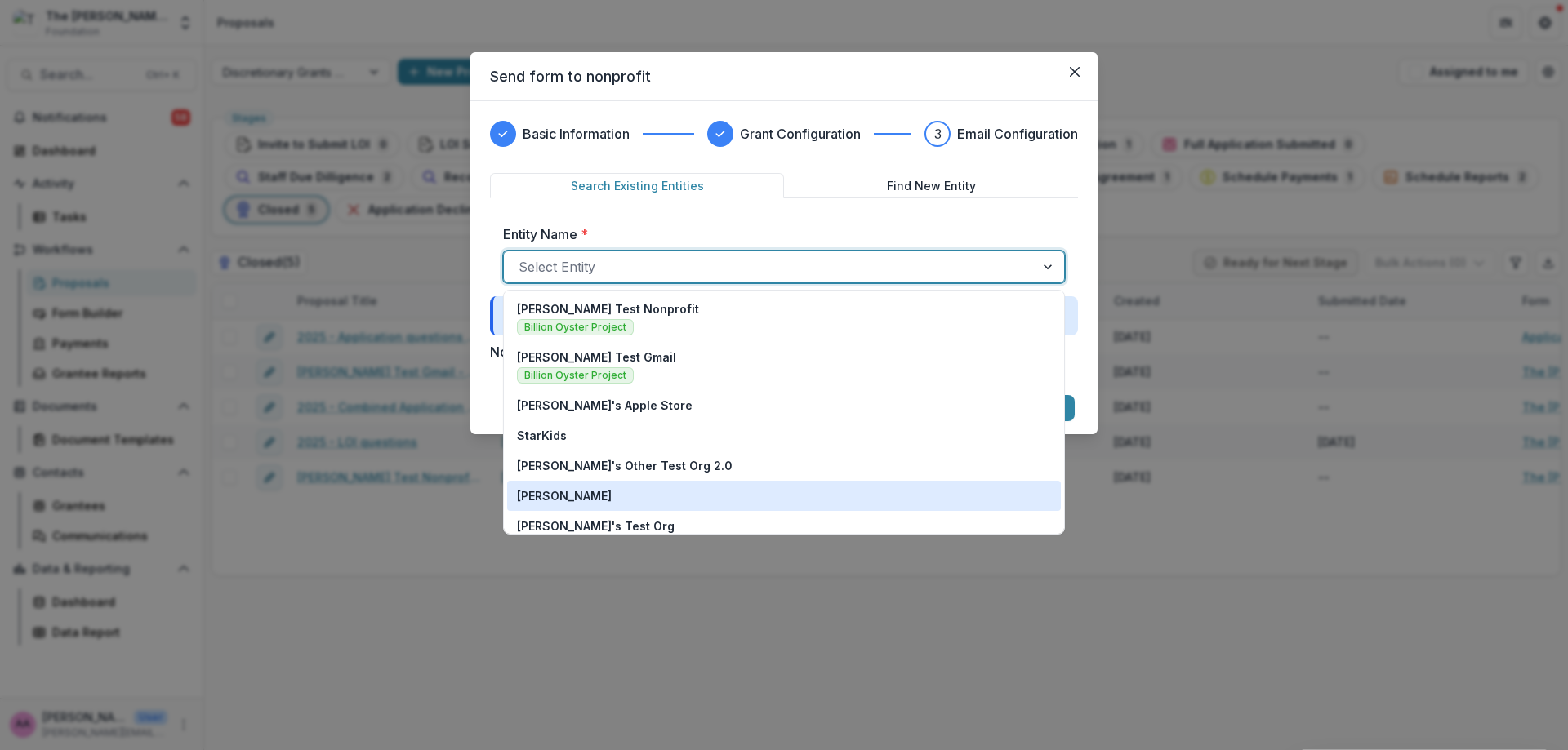
click at [674, 495] on div "Annie Test" at bounding box center [783, 495] width 534 height 17
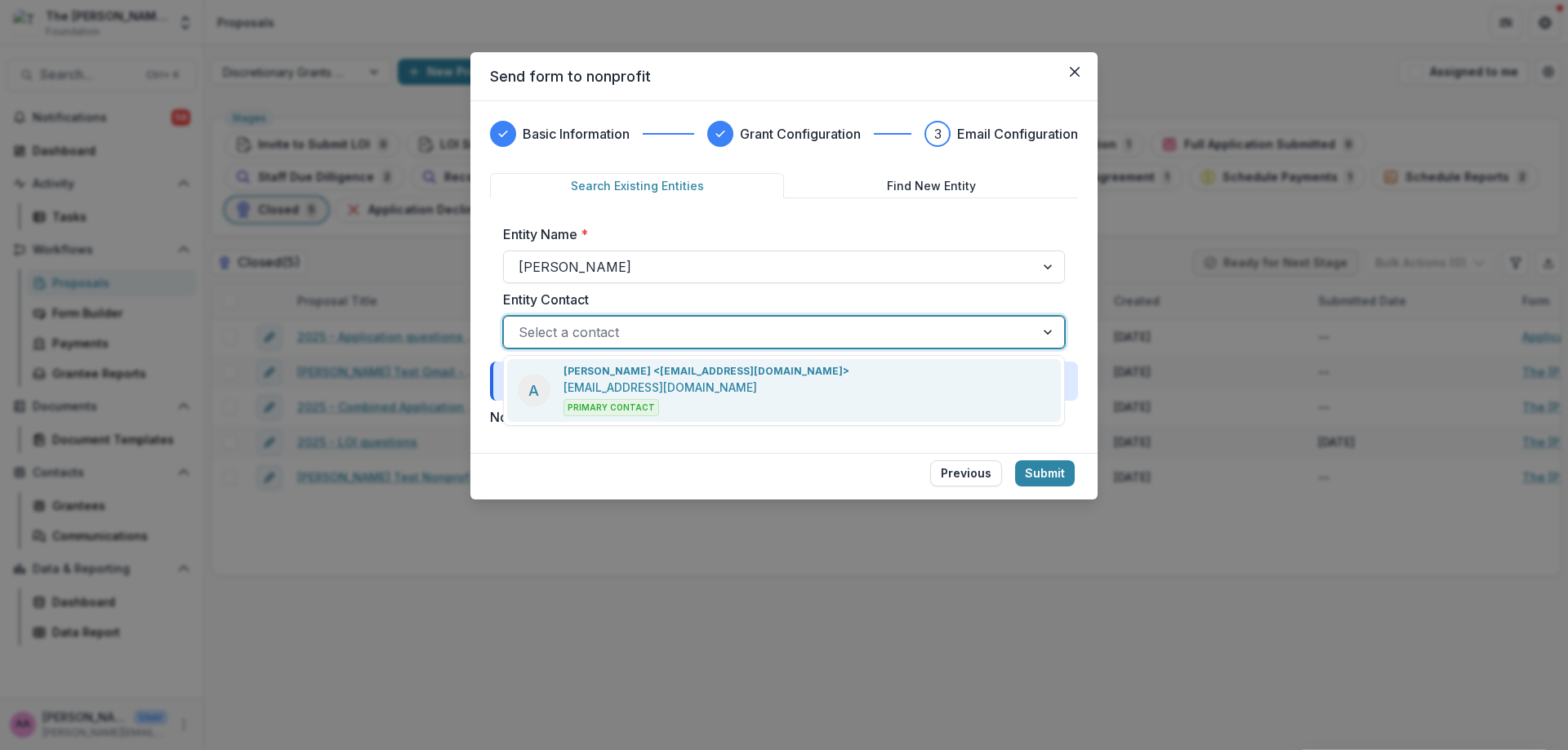
click at [612, 321] on div at bounding box center [769, 332] width 502 height 23
click at [607, 377] on p "Annie Axe <annieaxe0@gmail.com>" at bounding box center [706, 371] width 285 height 15
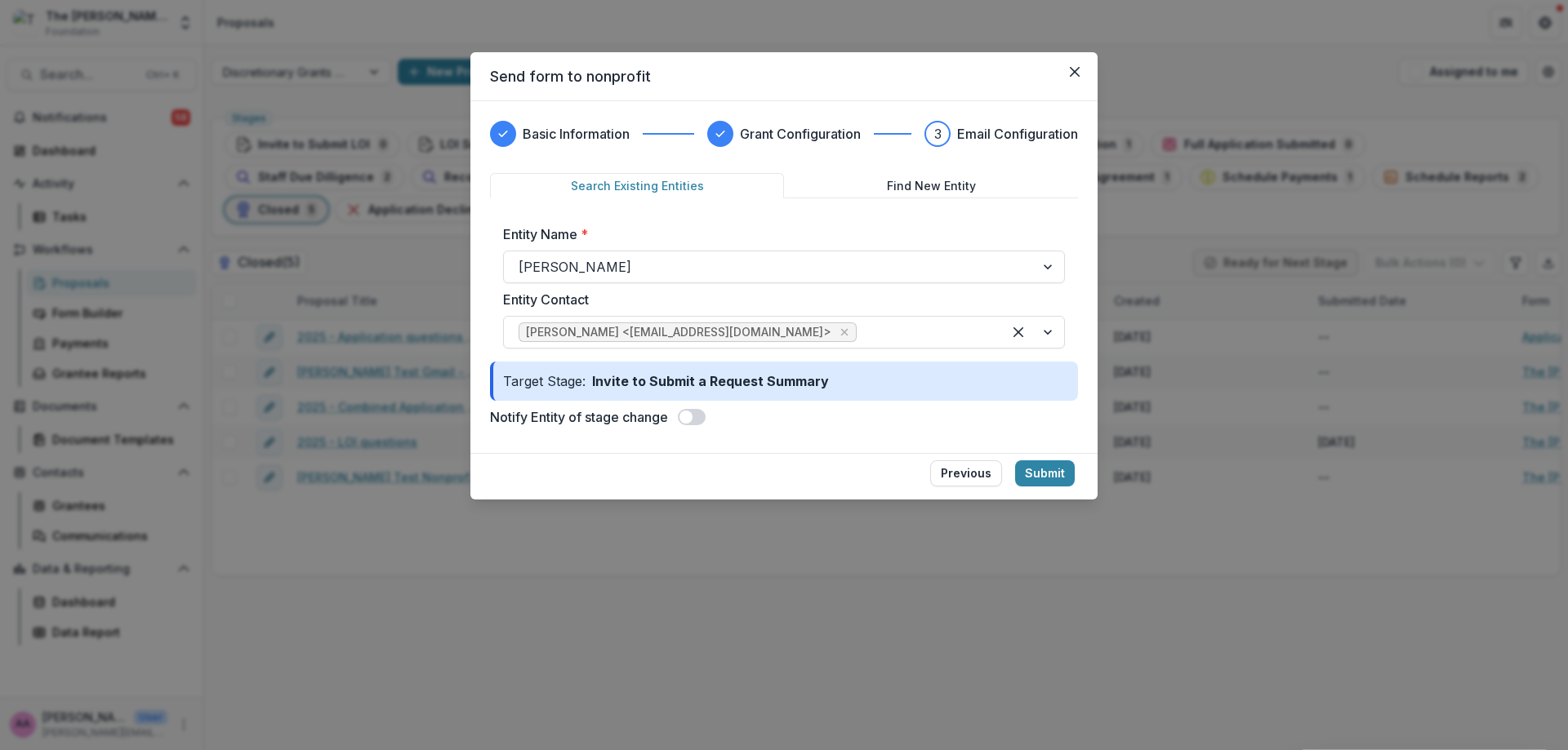
click at [683, 417] on span at bounding box center [685, 416] width 13 height 13
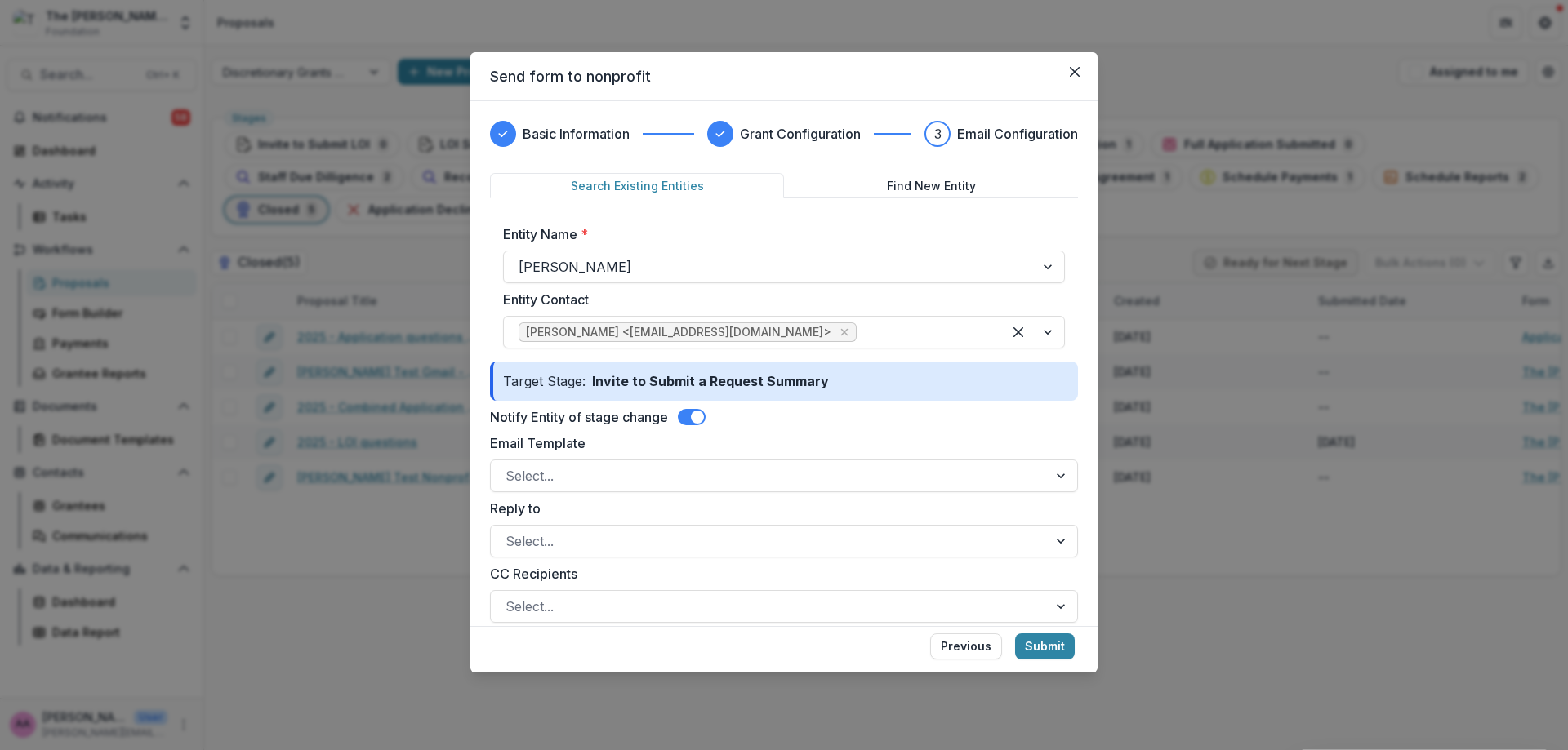
scroll to position [6, 0]
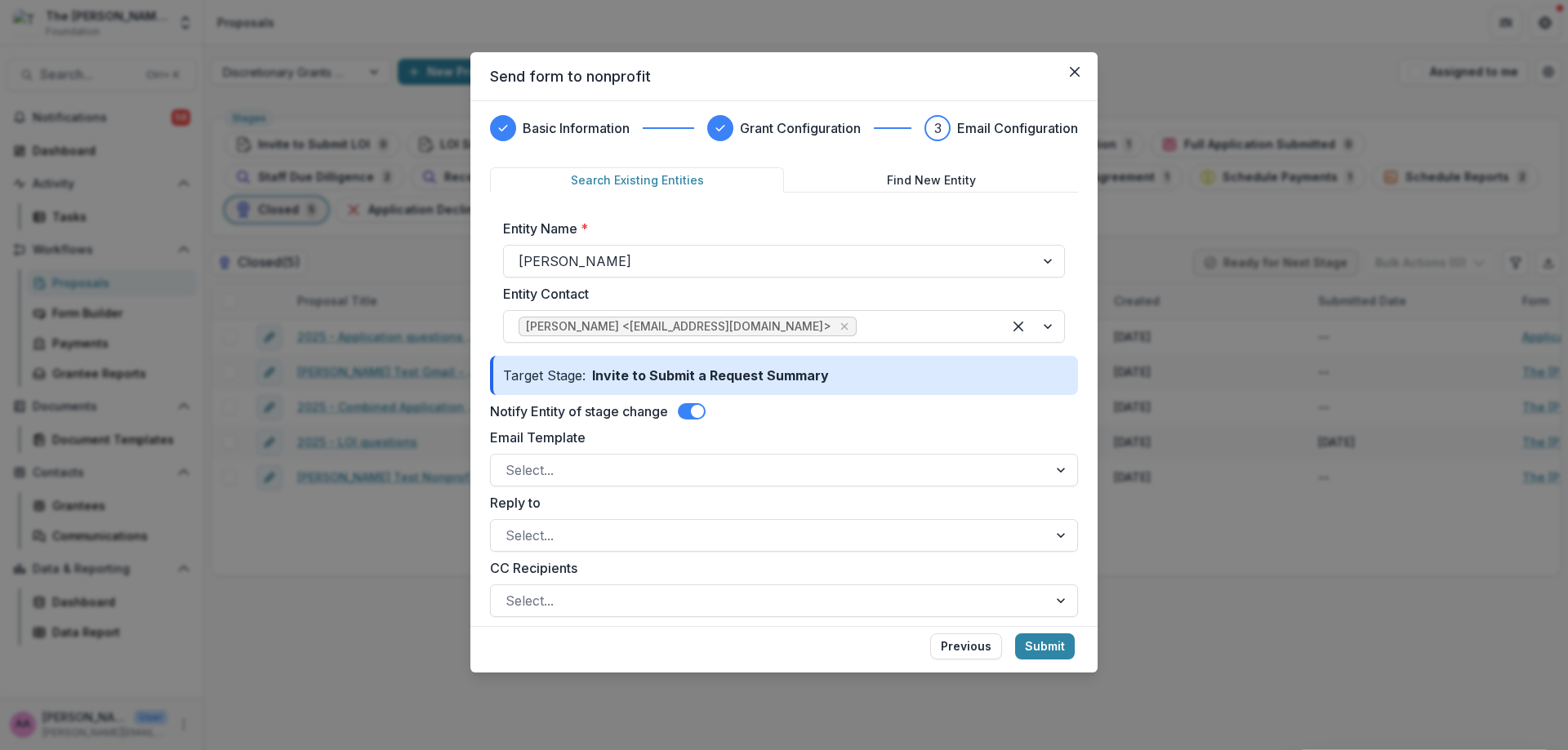
click at [693, 426] on form "Search Existing Entities Find New Entity Entity Name * Annie Test Entity Contac…" at bounding box center [783, 726] width 588 height 1119
click at [690, 405] on span at bounding box center [692, 411] width 28 height 16
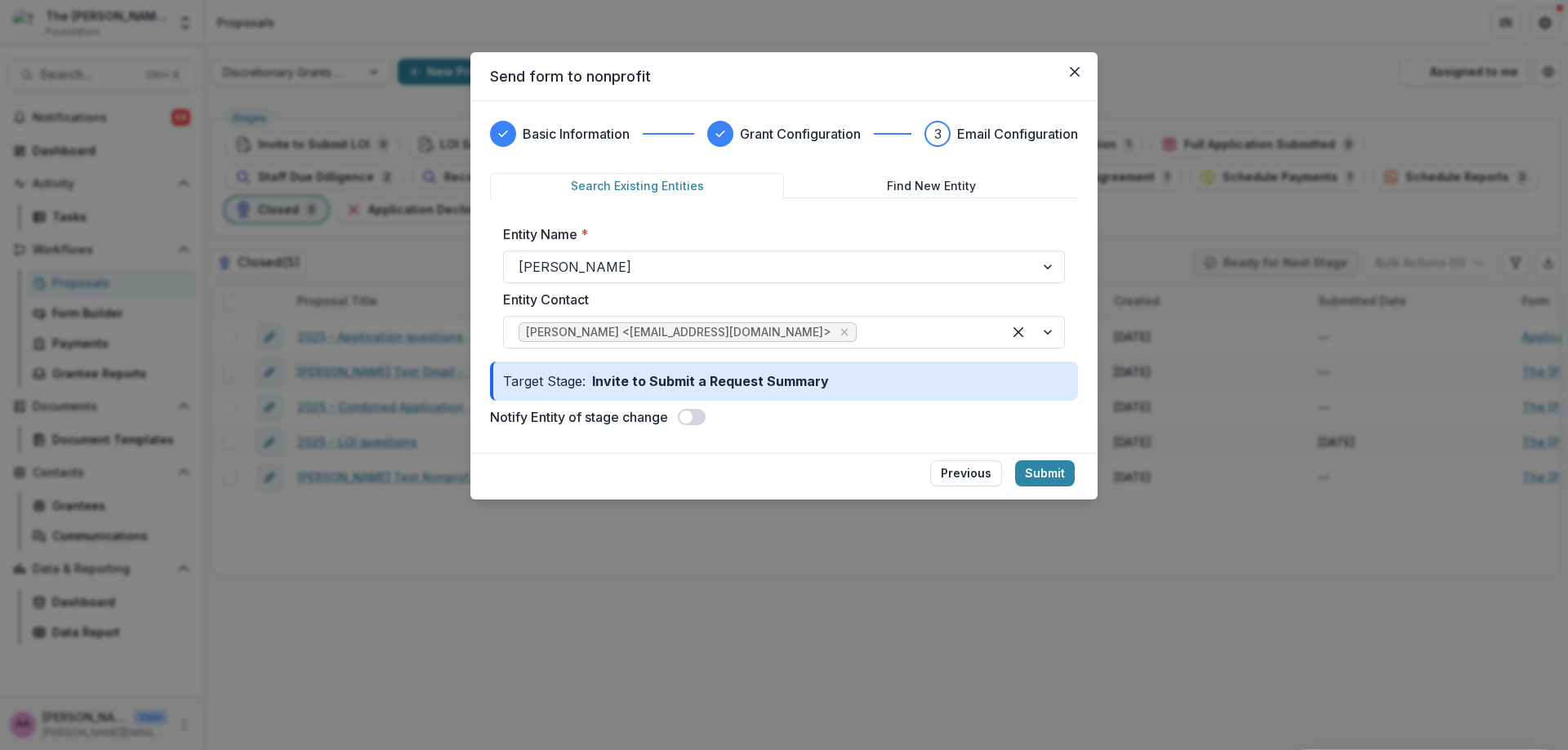
click at [689, 407] on div "Notify Entity of stage change" at bounding box center [783, 417] width 588 height 20
click at [691, 413] on span at bounding box center [685, 416] width 13 height 13
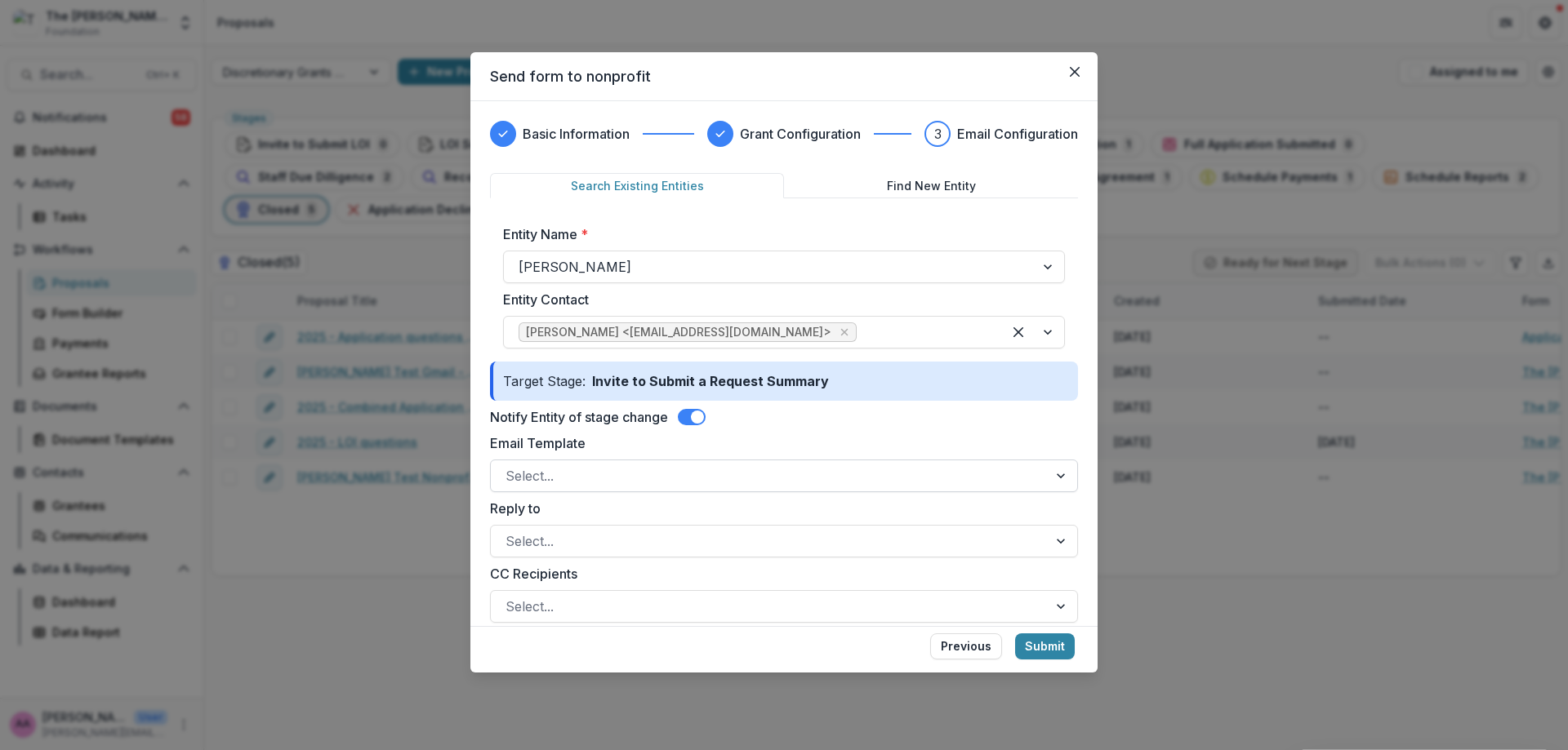
click at [674, 470] on div at bounding box center [769, 476] width 527 height 23
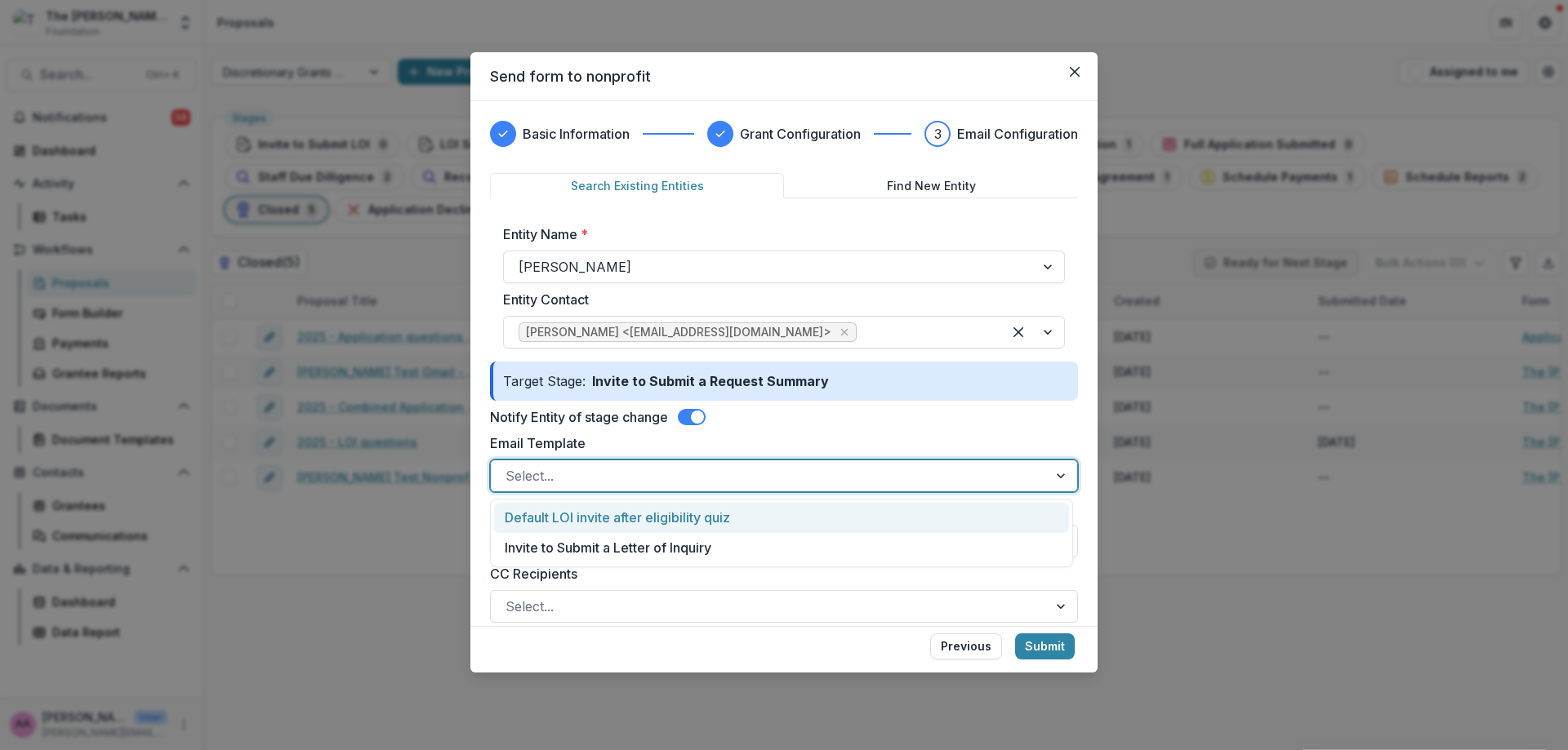
click at [674, 470] on div at bounding box center [769, 476] width 527 height 23
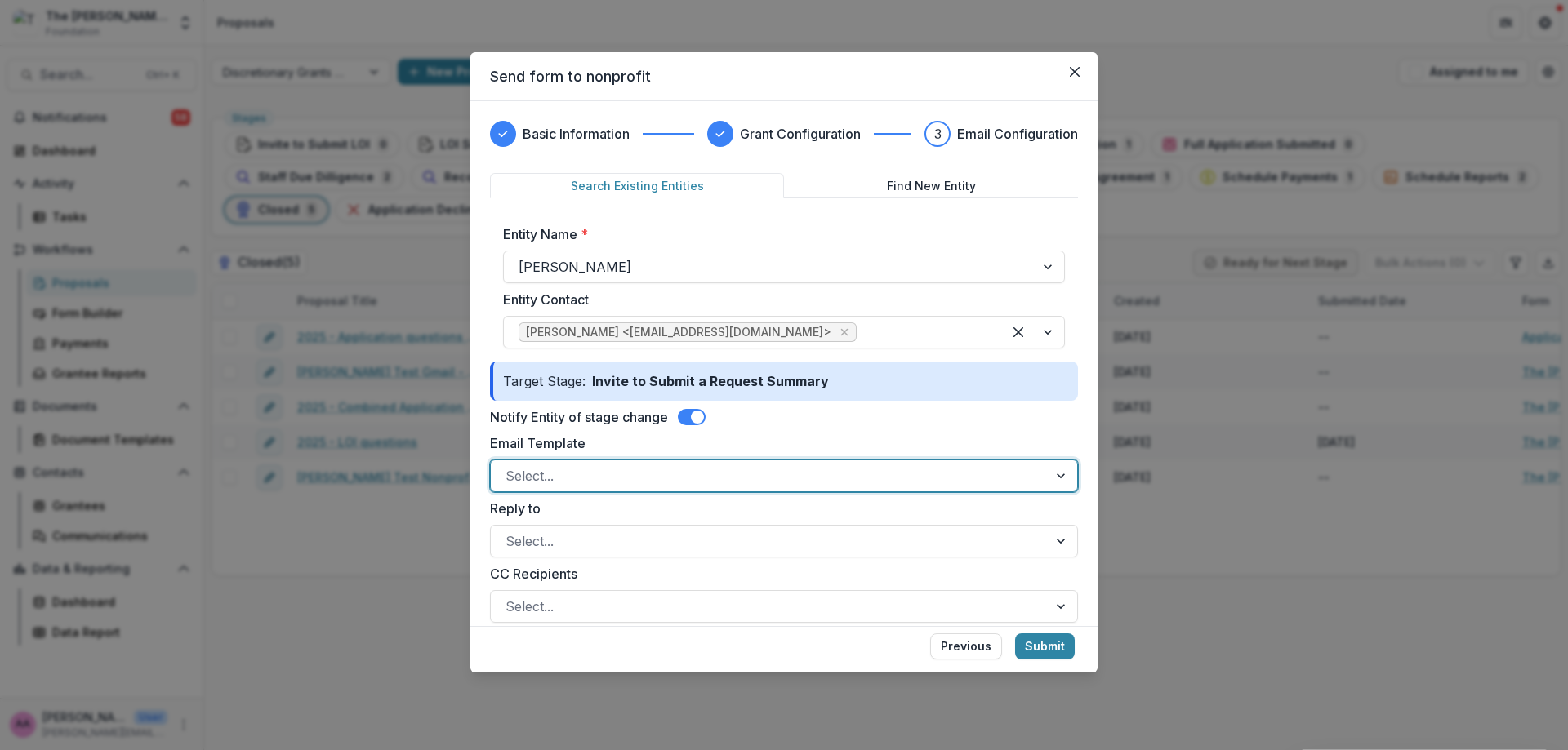
click at [688, 426] on div "Notify Entity of stage change" at bounding box center [783, 417] width 588 height 20
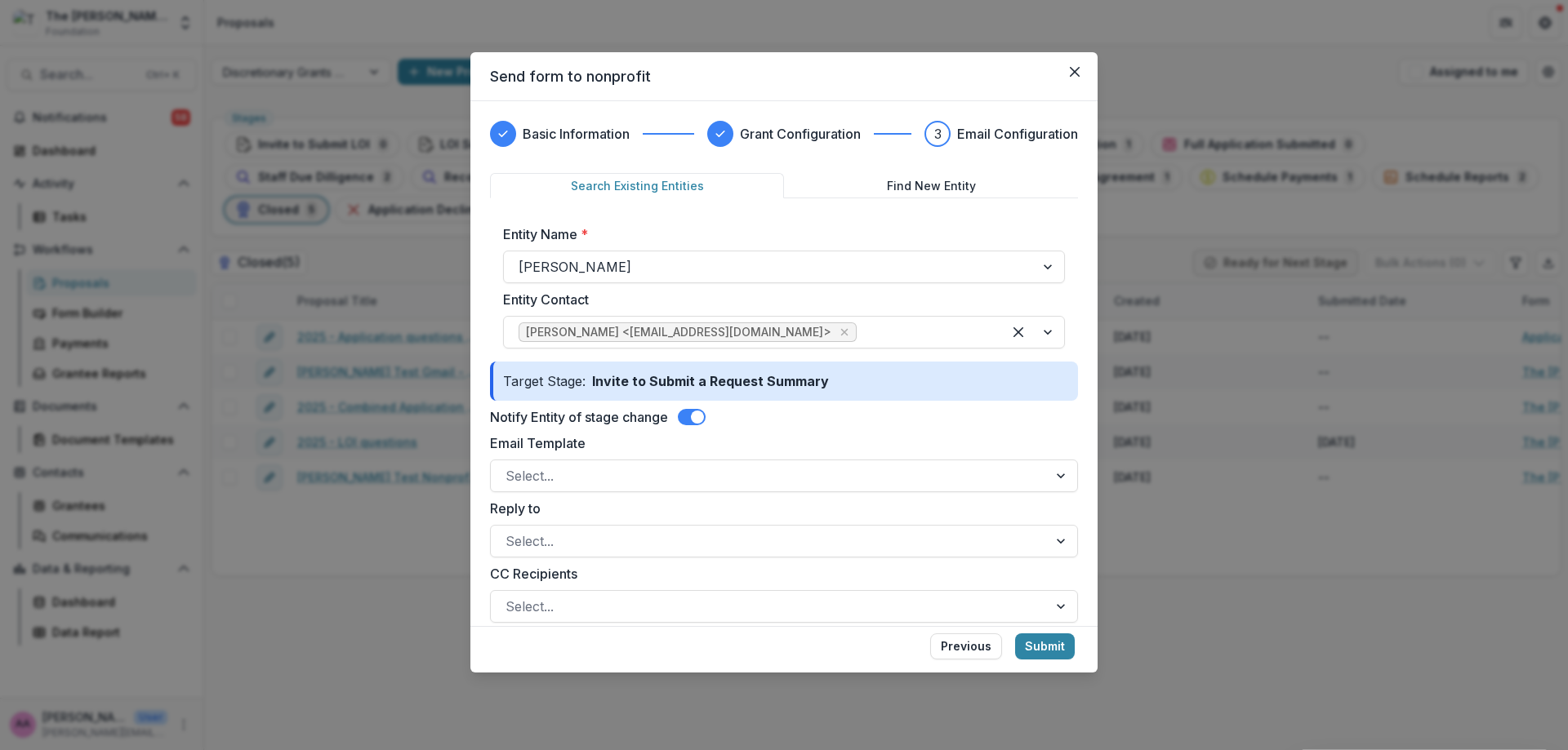
click at [688, 416] on span at bounding box center [692, 417] width 28 height 16
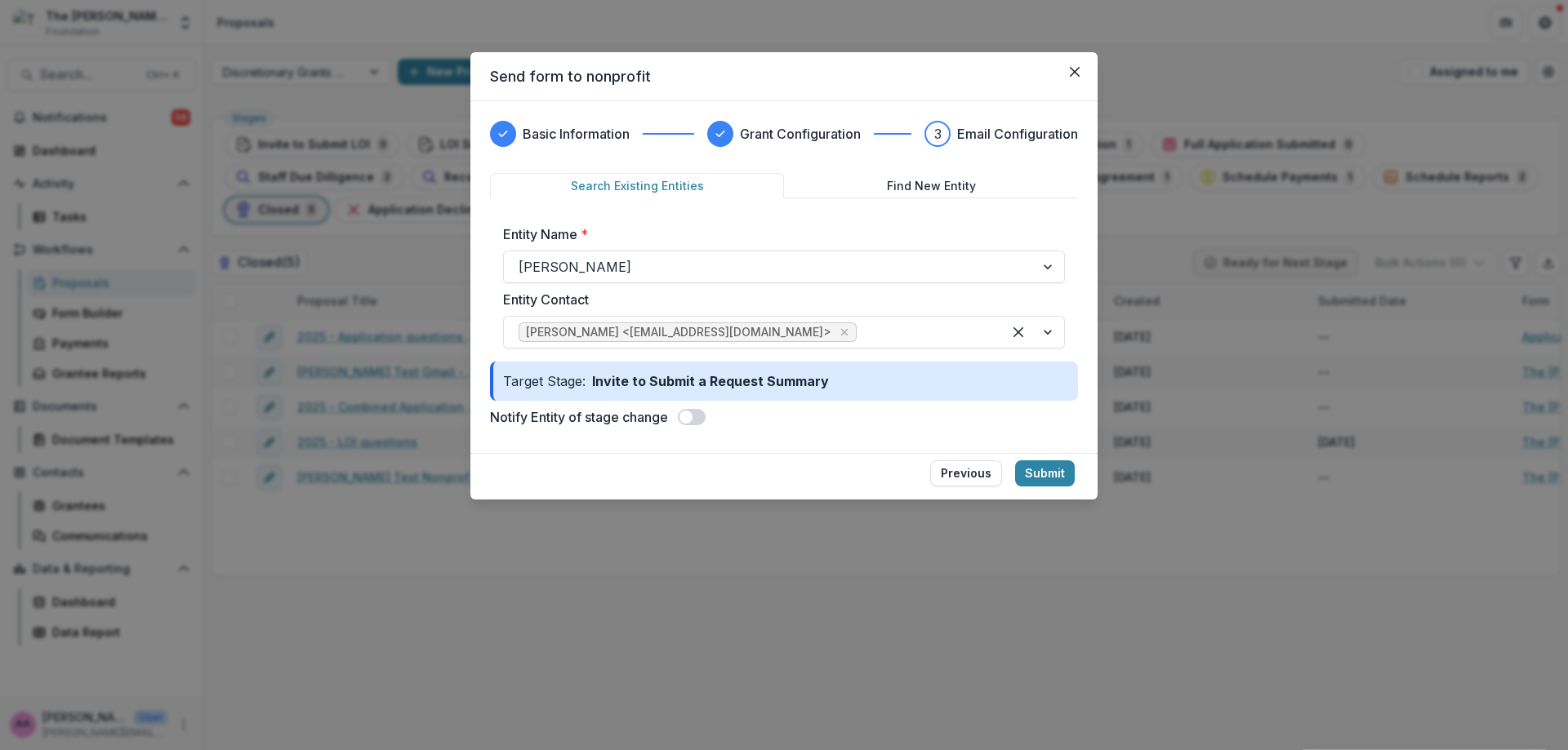
click at [688, 416] on span at bounding box center [685, 416] width 13 height 13
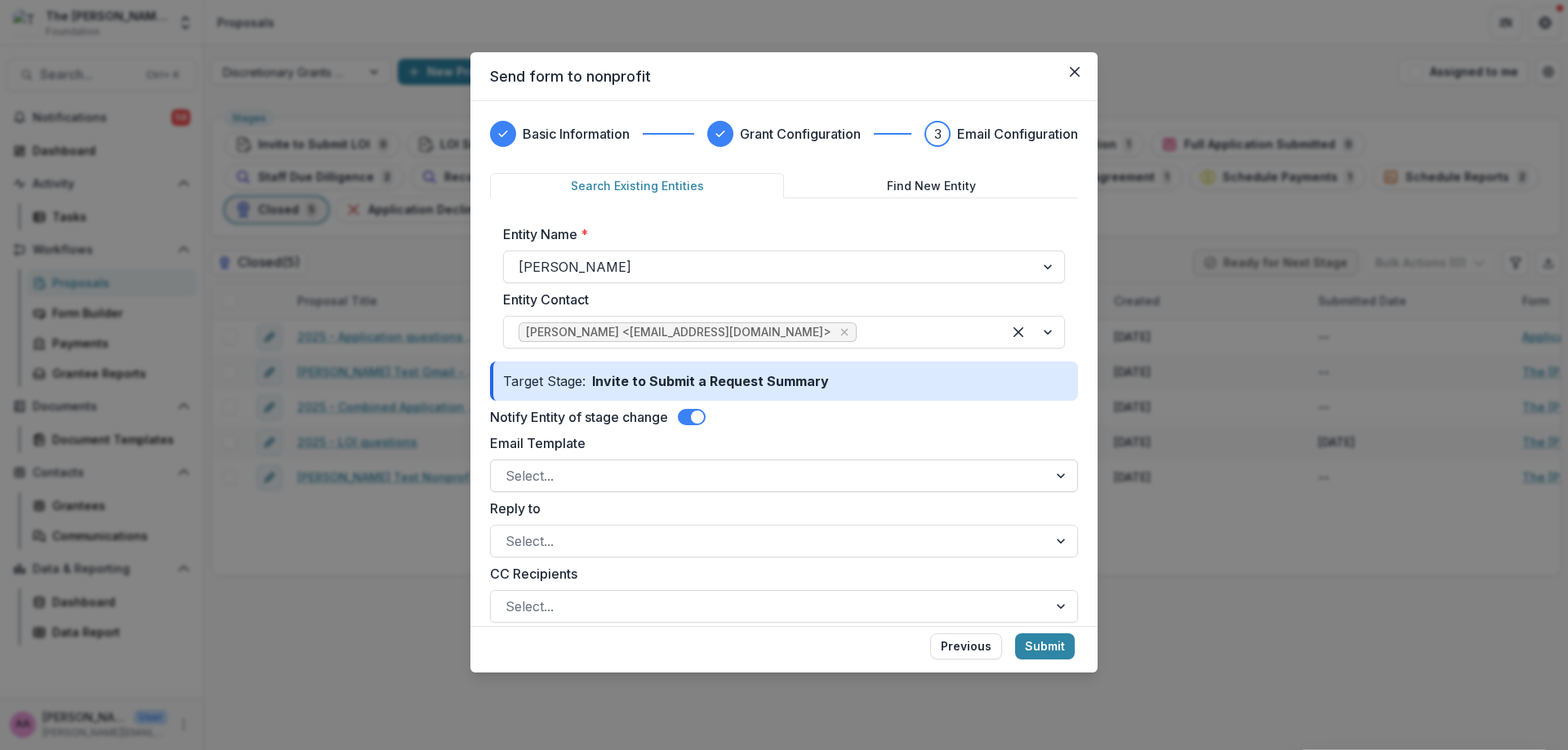
click at [664, 479] on div at bounding box center [769, 476] width 527 height 23
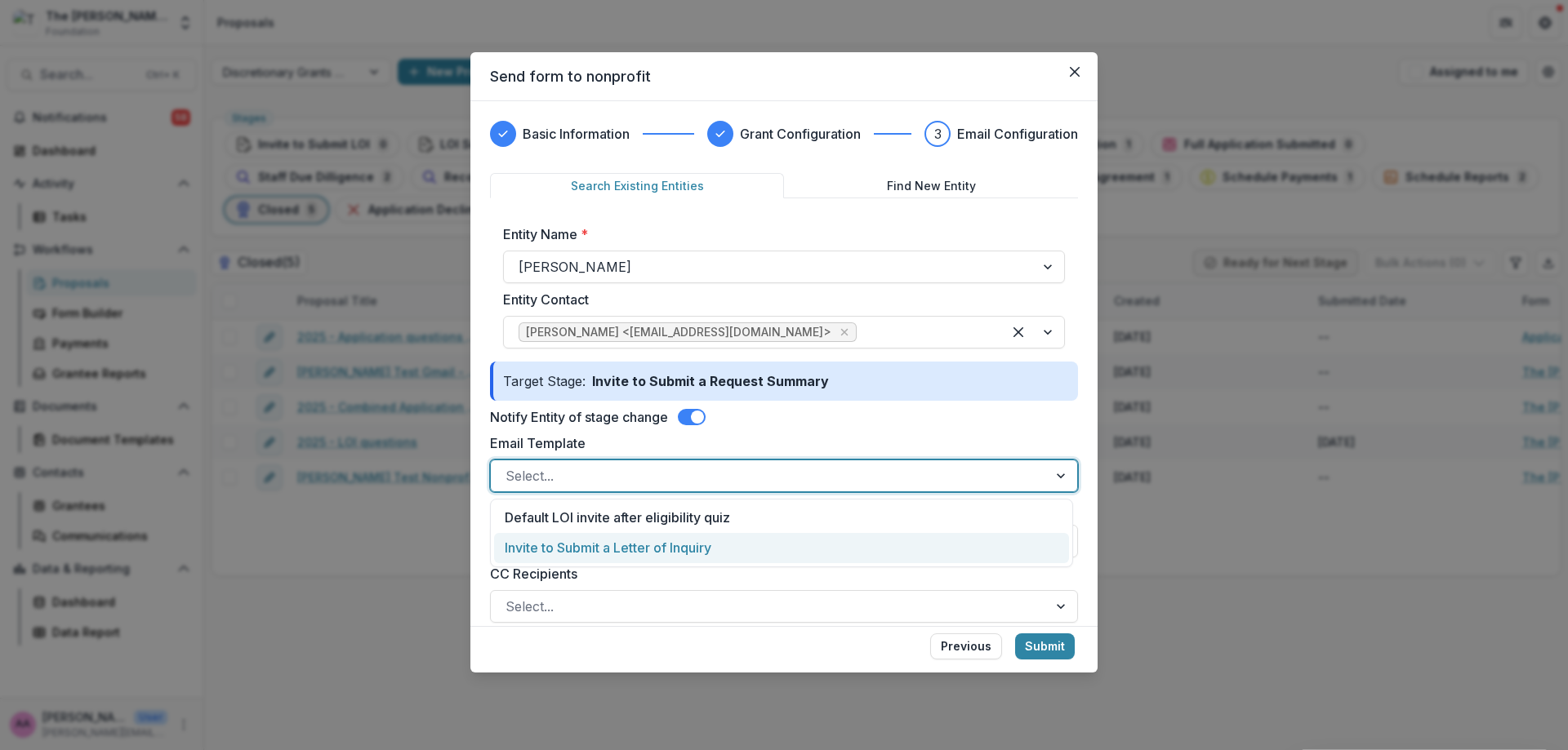
click at [693, 555] on div "Invite to Submit a Letter of Inquiry" at bounding box center [781, 548] width 575 height 30
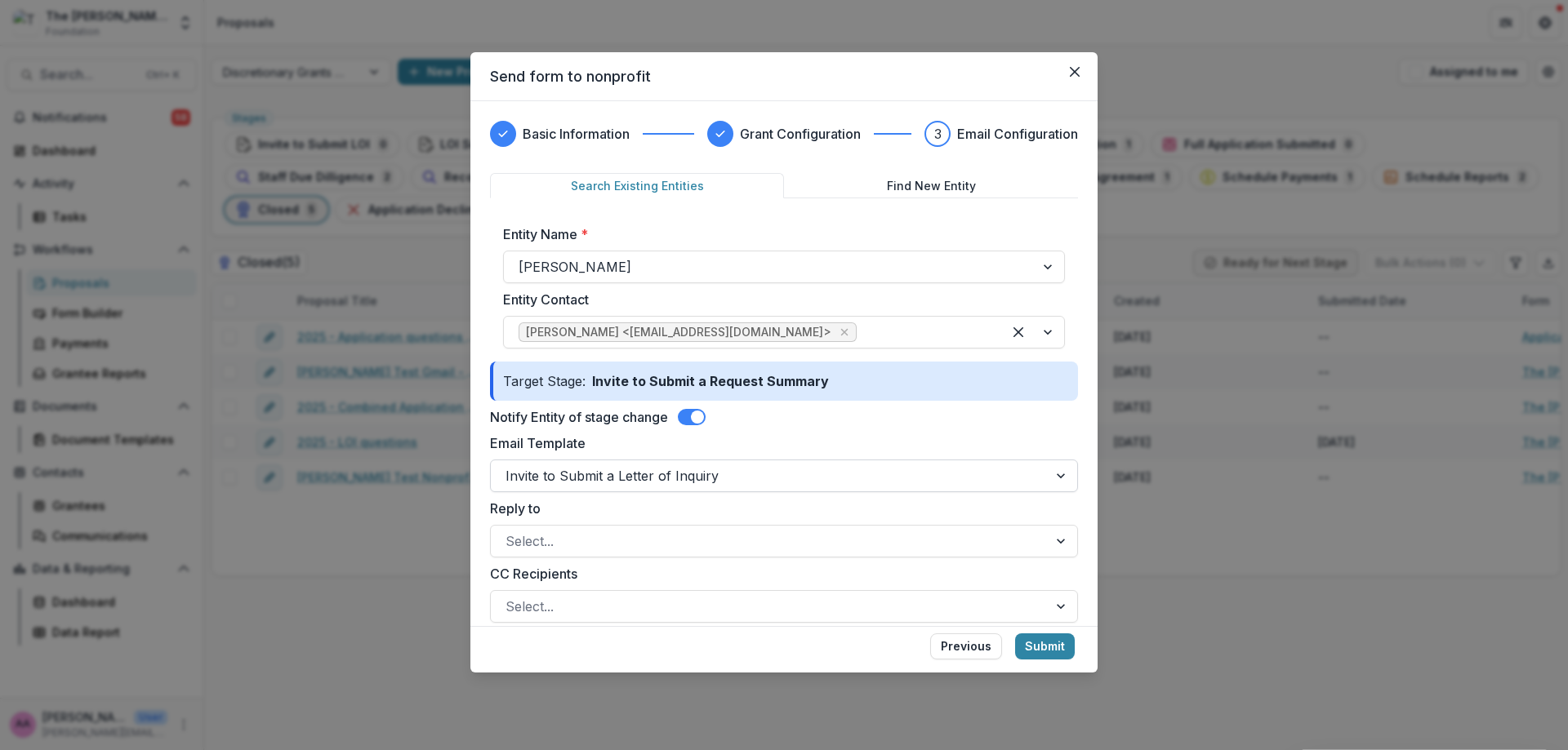
click at [609, 489] on div "Invite to Submit a Letter of Inquiry" at bounding box center [783, 476] width 588 height 33
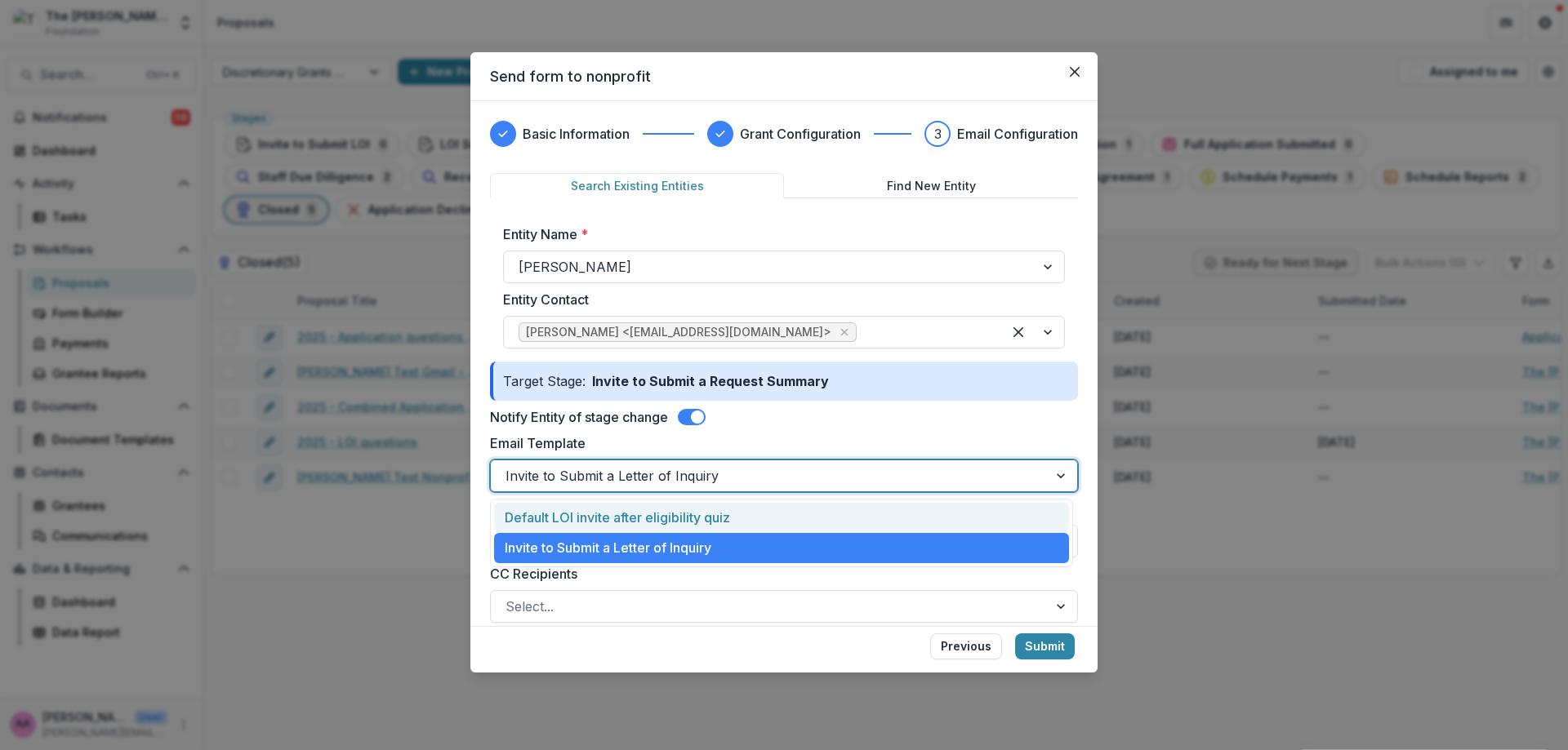
click at [609, 482] on div at bounding box center [769, 476] width 527 height 23
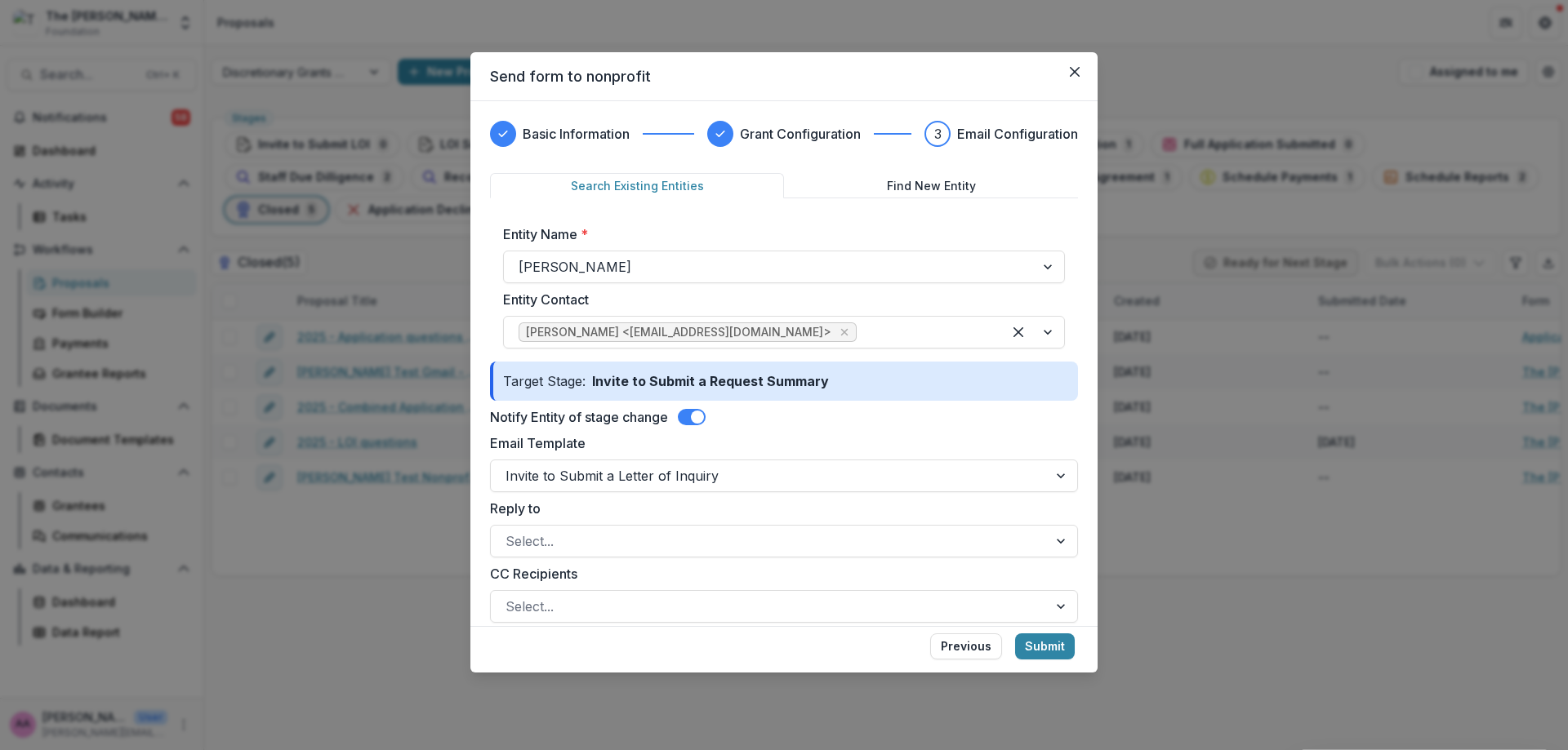
click at [614, 507] on label "Reply to" at bounding box center [778, 508] width 578 height 20
click at [509, 531] on input "Reply to" at bounding box center [507, 541] width 4 height 20
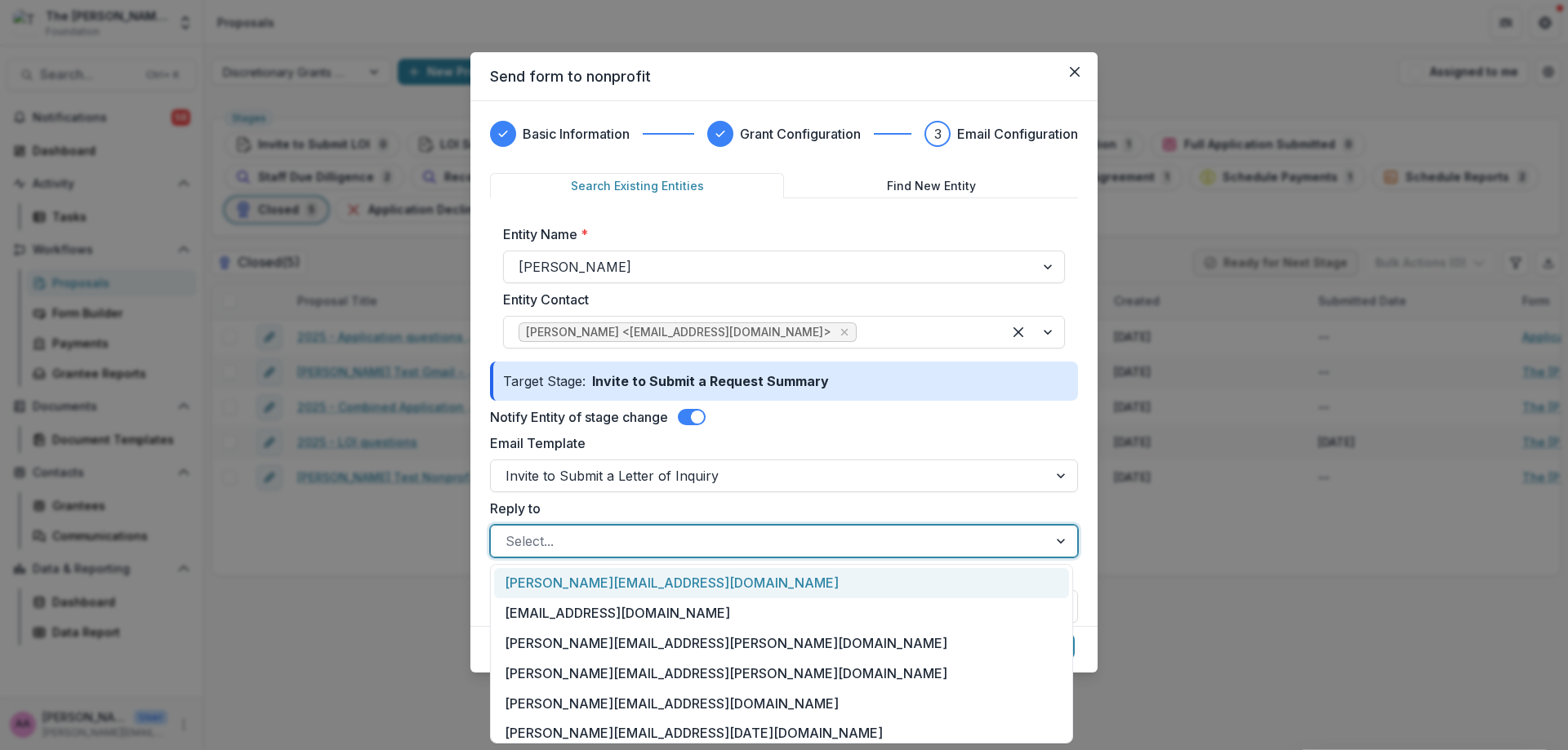
click at [624, 544] on div at bounding box center [769, 541] width 527 height 23
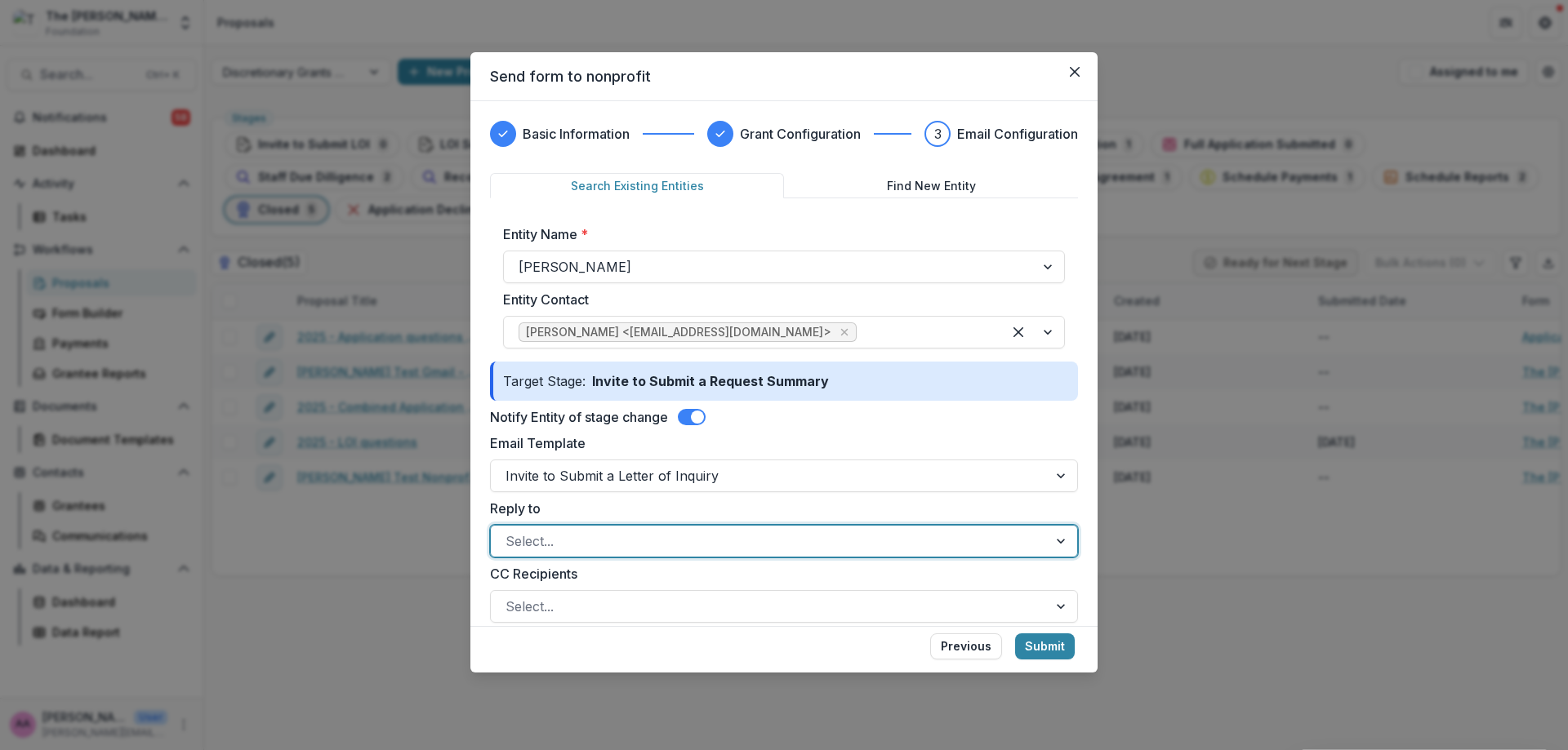
click at [624, 544] on div at bounding box center [769, 541] width 527 height 23
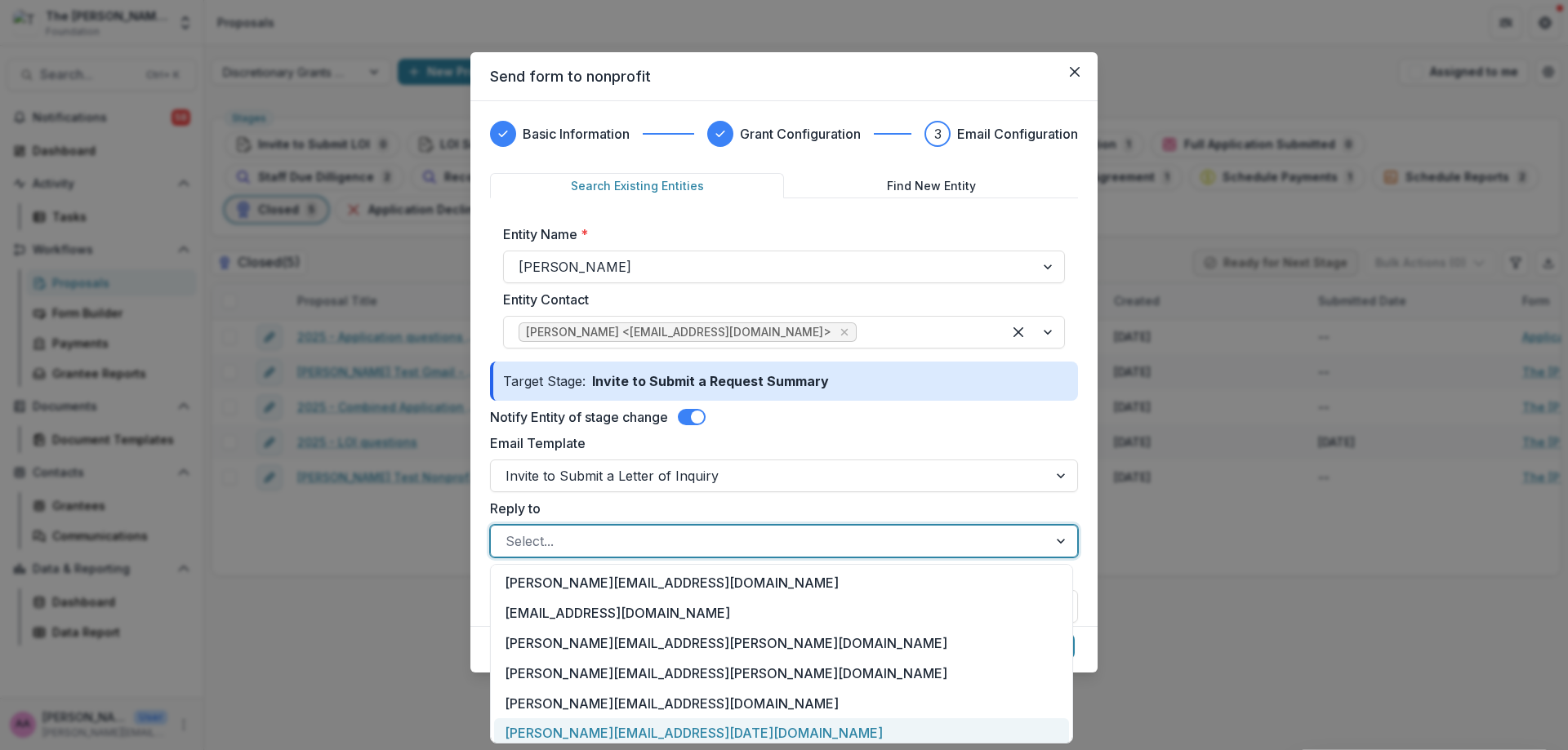
scroll to position [39, 0]
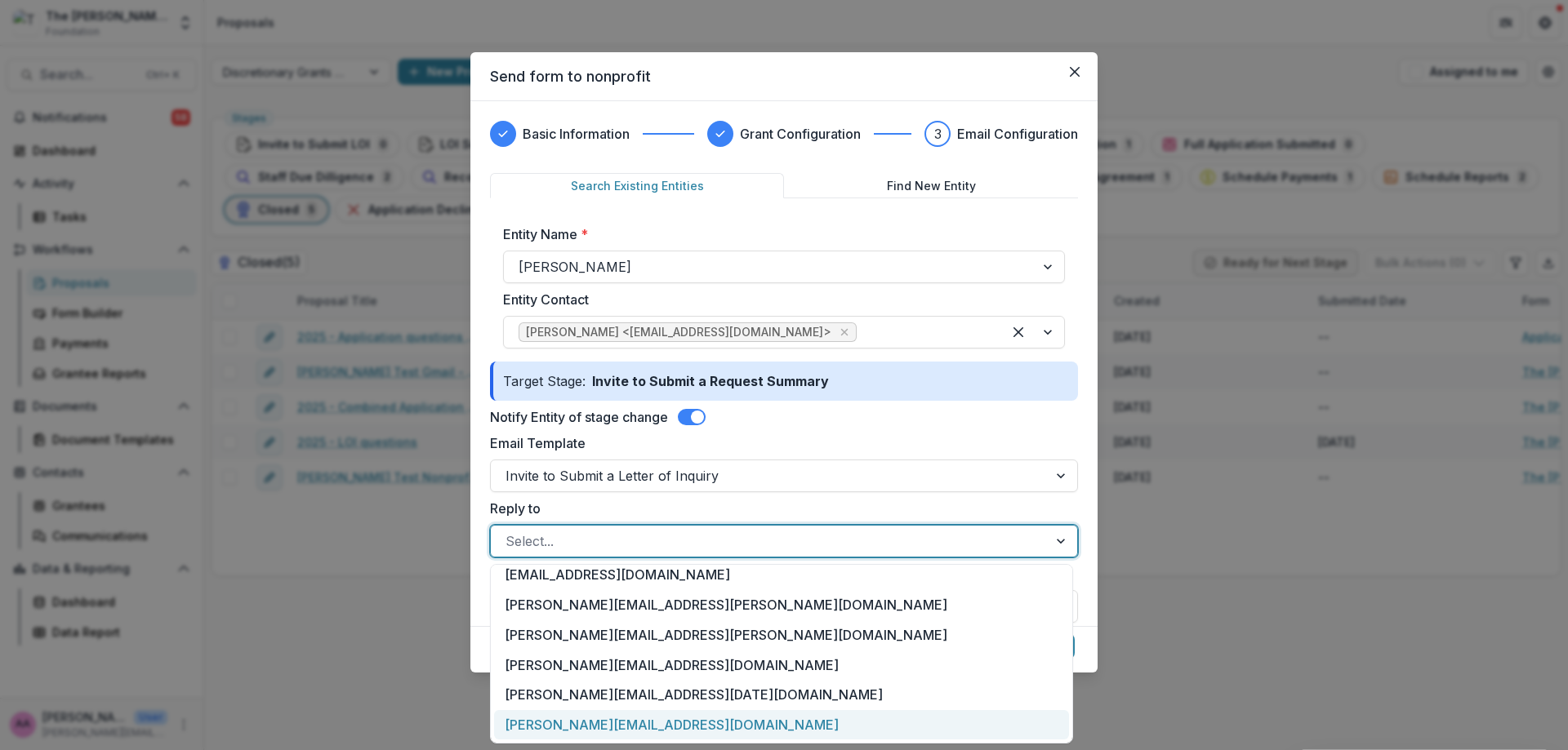
click at [705, 725] on div "annie.axe@fristfoundation.org" at bounding box center [781, 725] width 575 height 30
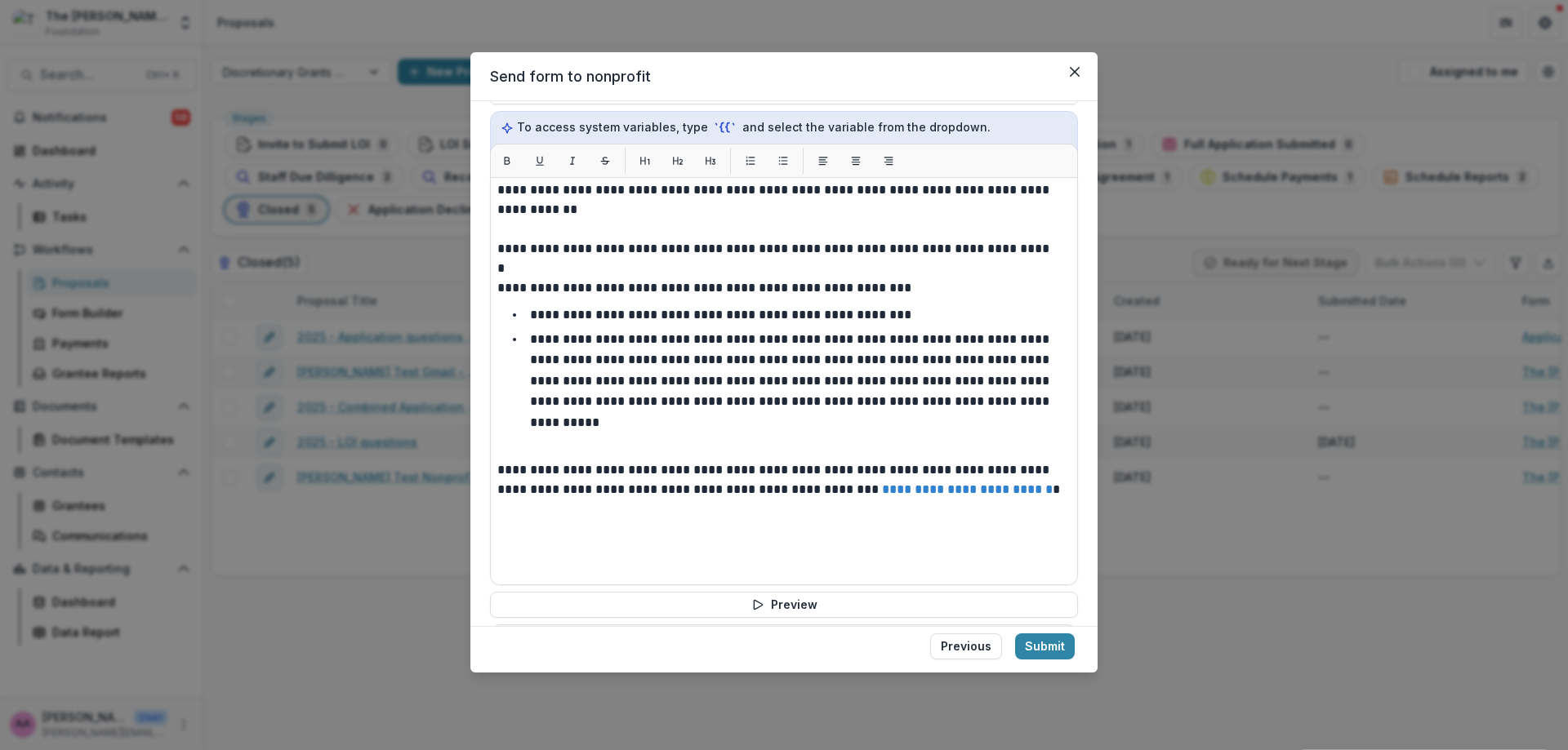
scroll to position [586, 0]
click at [1071, 648] on button "Submit" at bounding box center [1045, 646] width 59 height 26
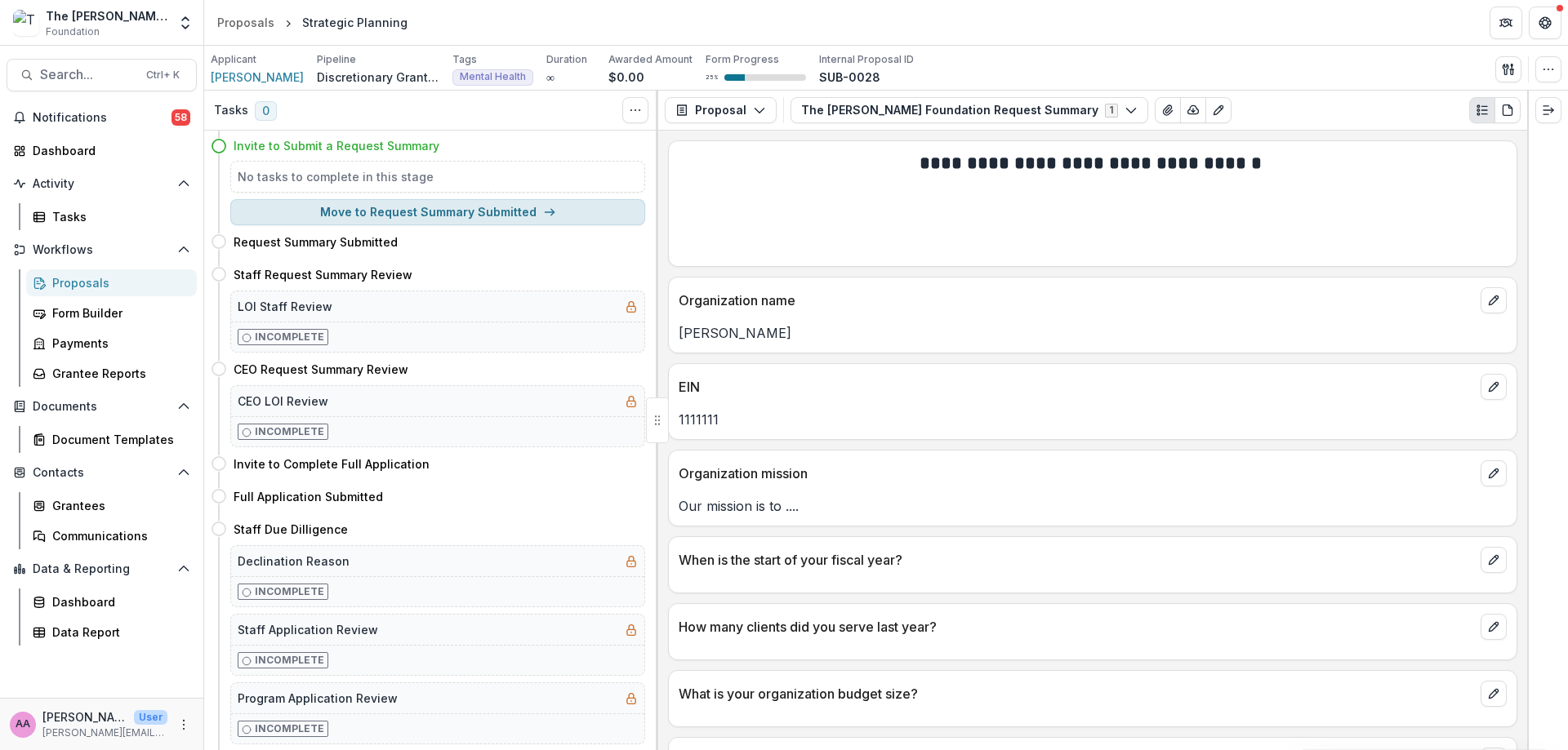
click at [356, 219] on button "Move to Request Summary Submitted" at bounding box center [437, 212] width 414 height 26
select select "**********"
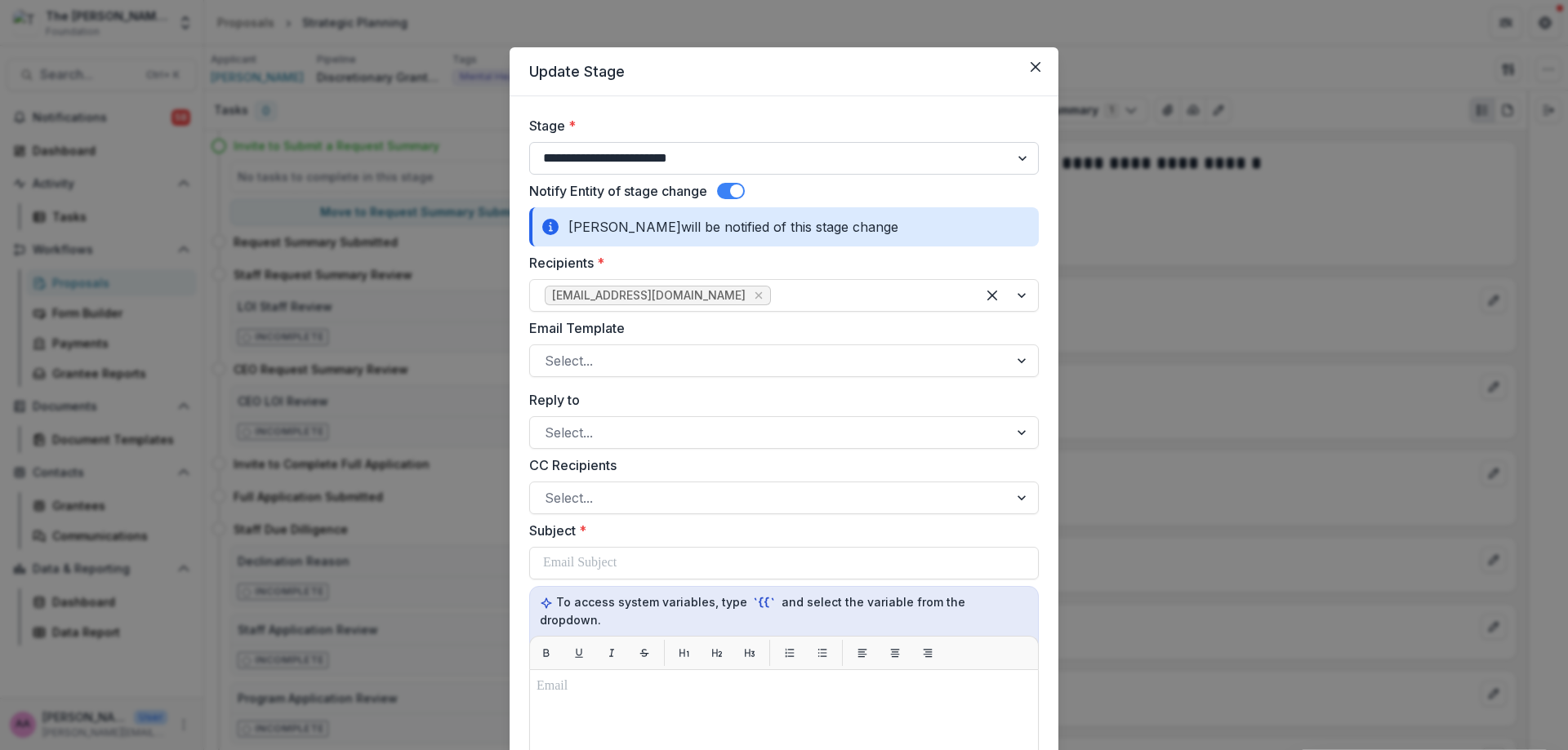
click at [637, 164] on select "**********" at bounding box center [784, 158] width 509 height 33
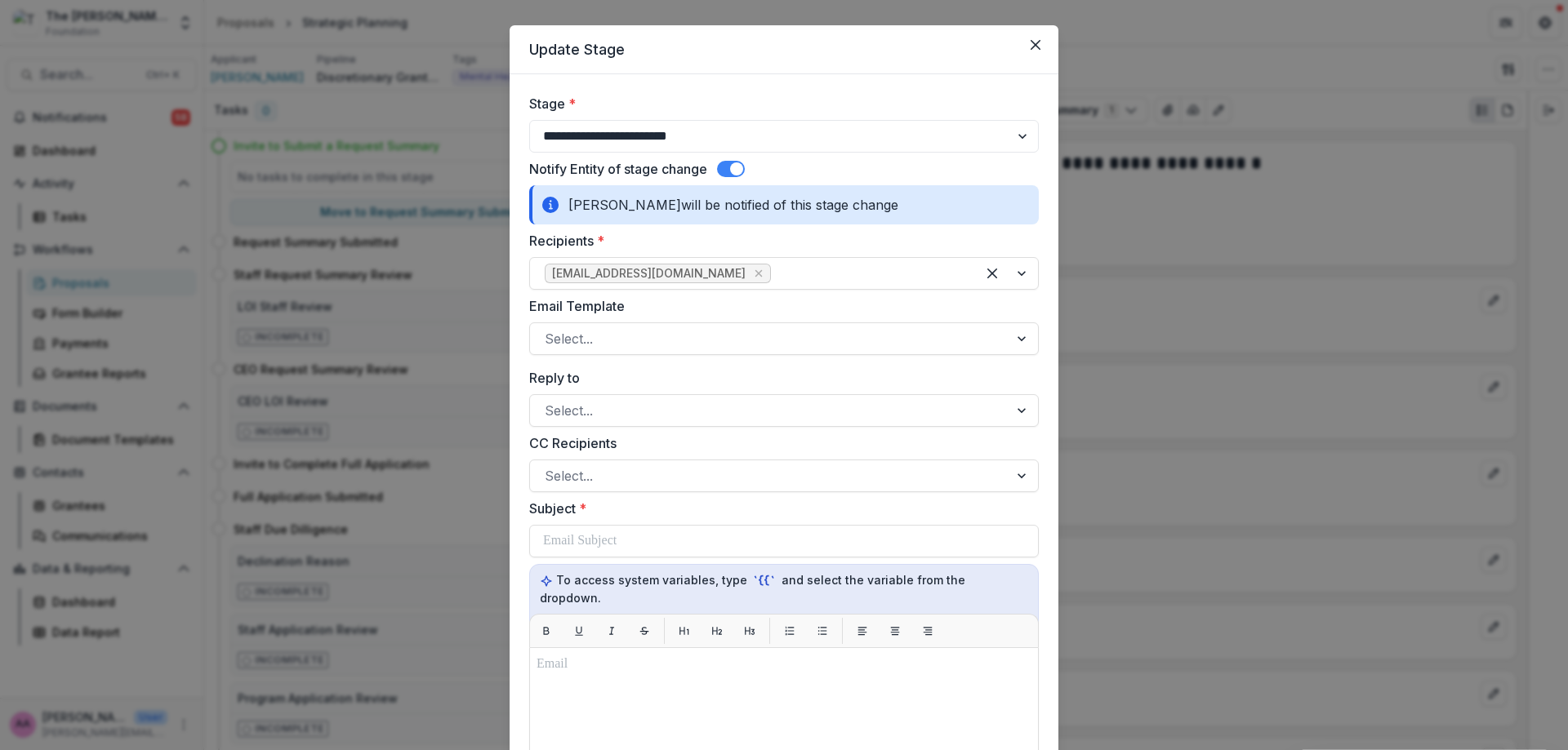
click at [641, 117] on div "**********" at bounding box center [784, 123] width 509 height 58
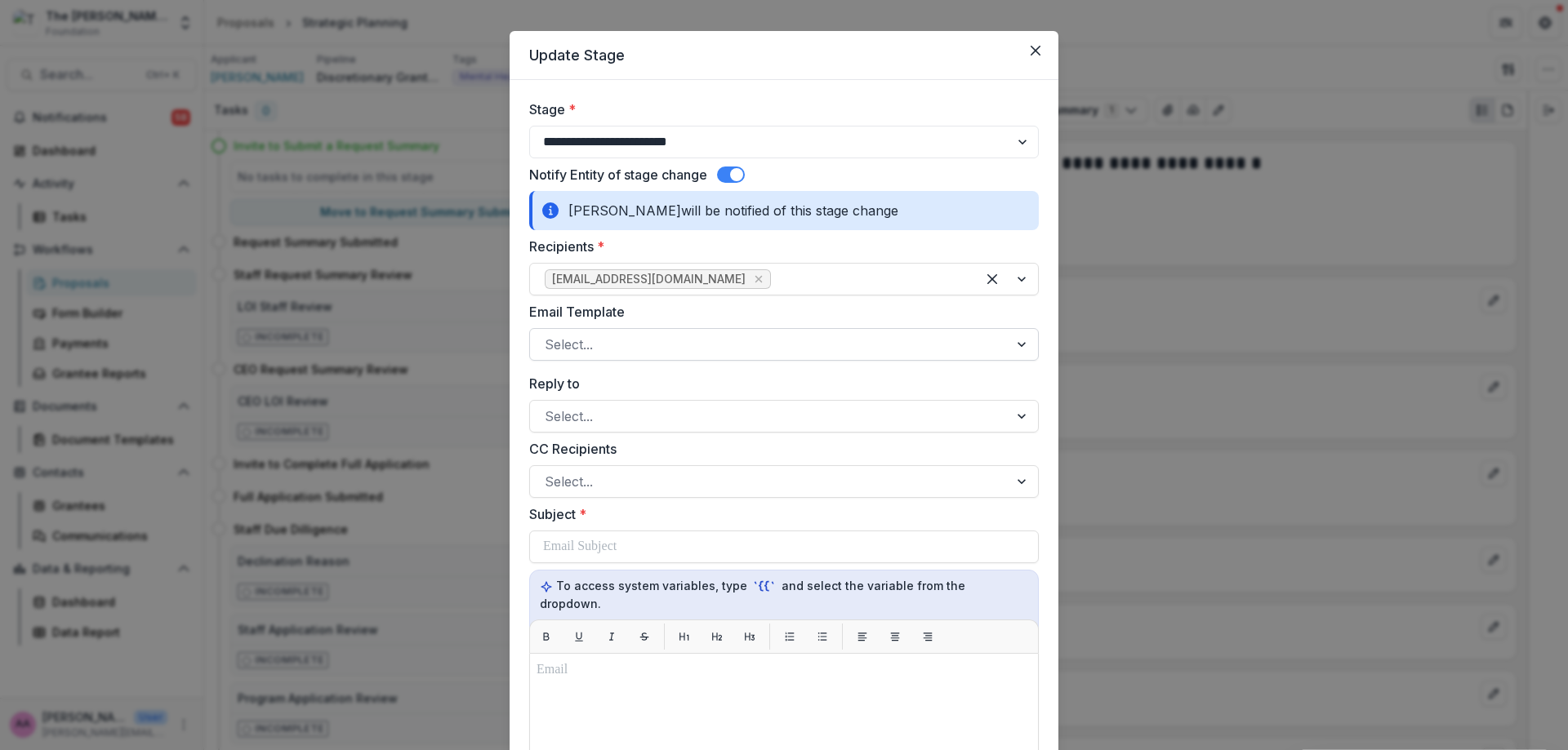
scroll to position [16, 0]
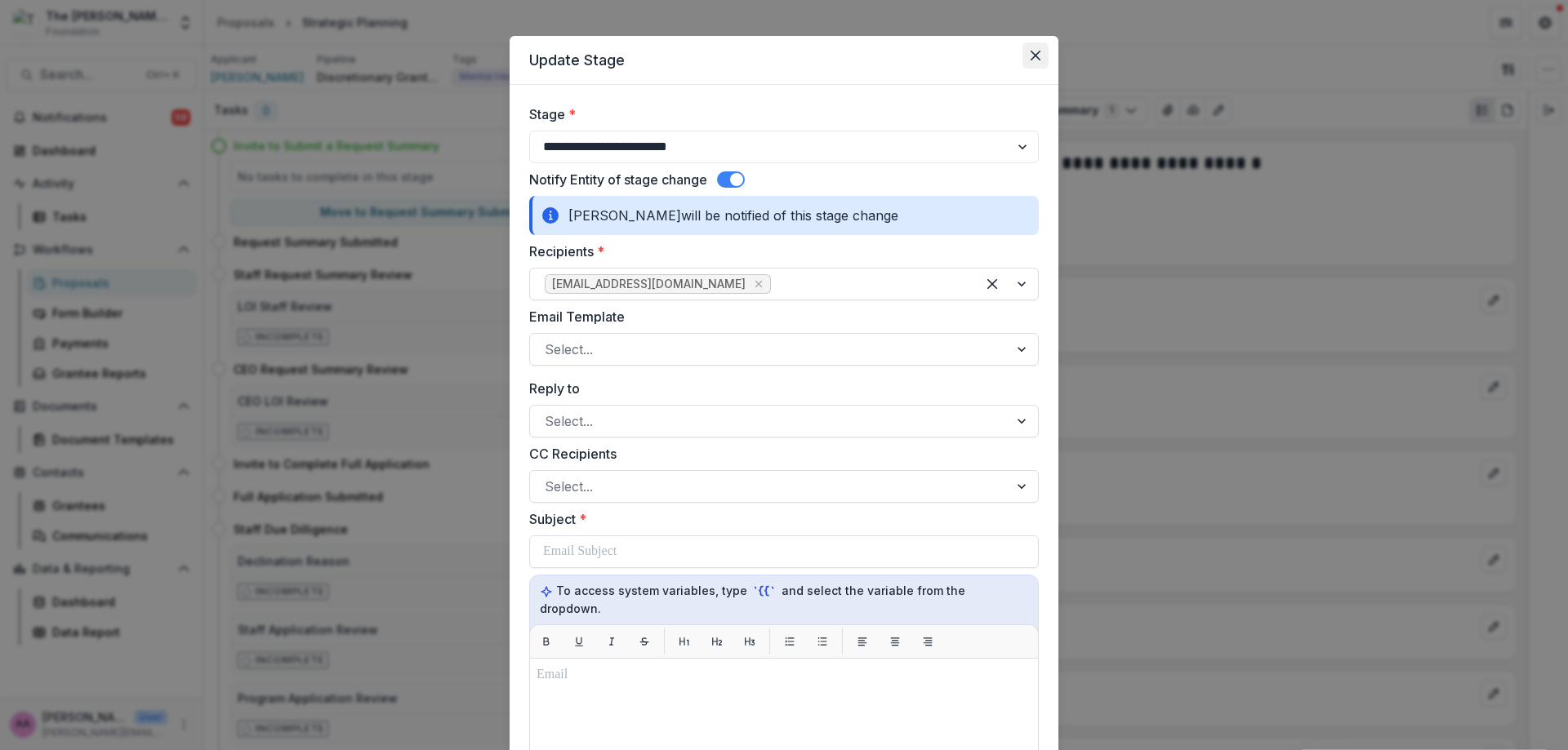
click at [1038, 55] on button "Close" at bounding box center [1035, 55] width 26 height 26
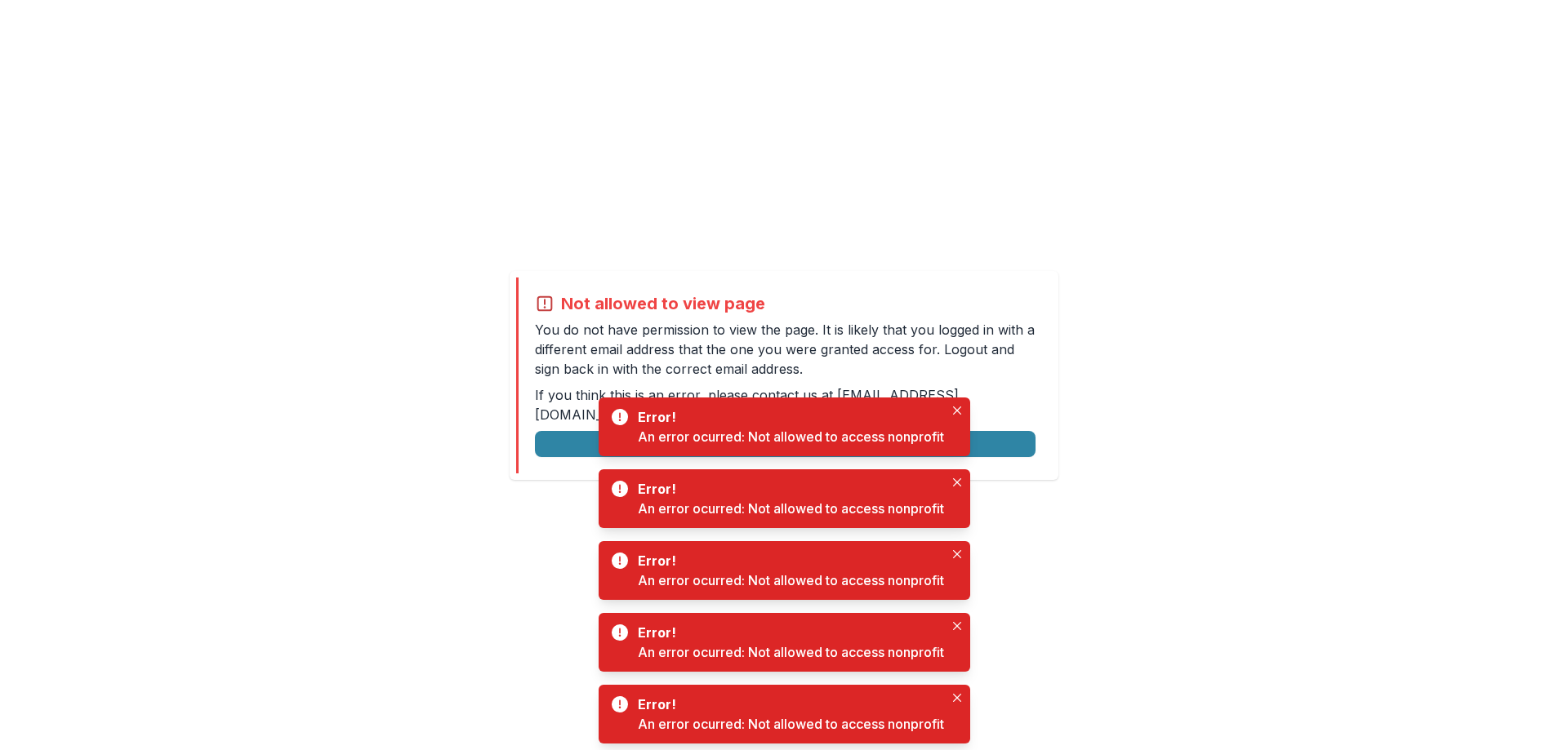
click at [965, 400] on div "Error! An error ocurred: Not allowed to access nonprofit" at bounding box center [784, 426] width 372 height 58
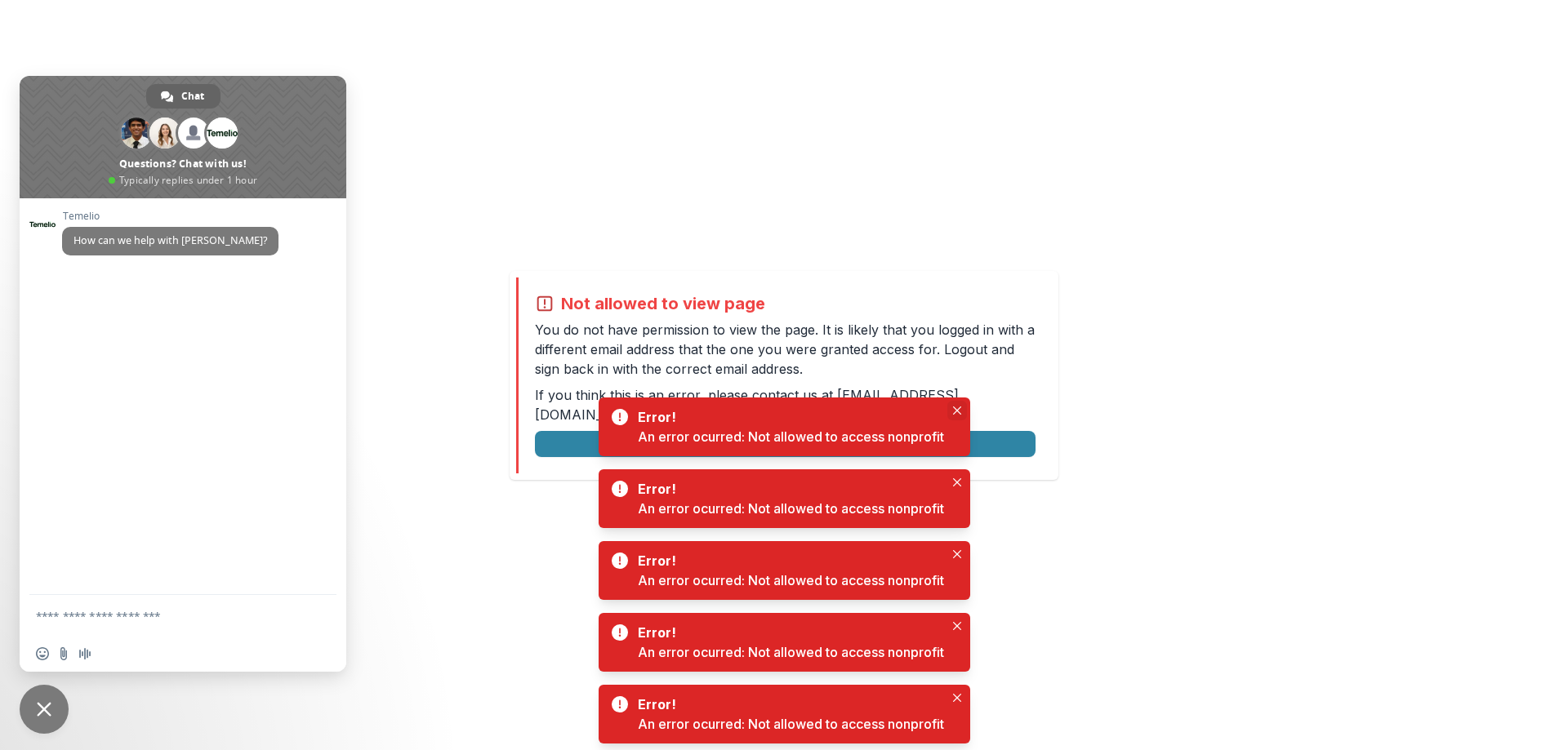
click at [964, 406] on button "Close" at bounding box center [957, 410] width 20 height 20
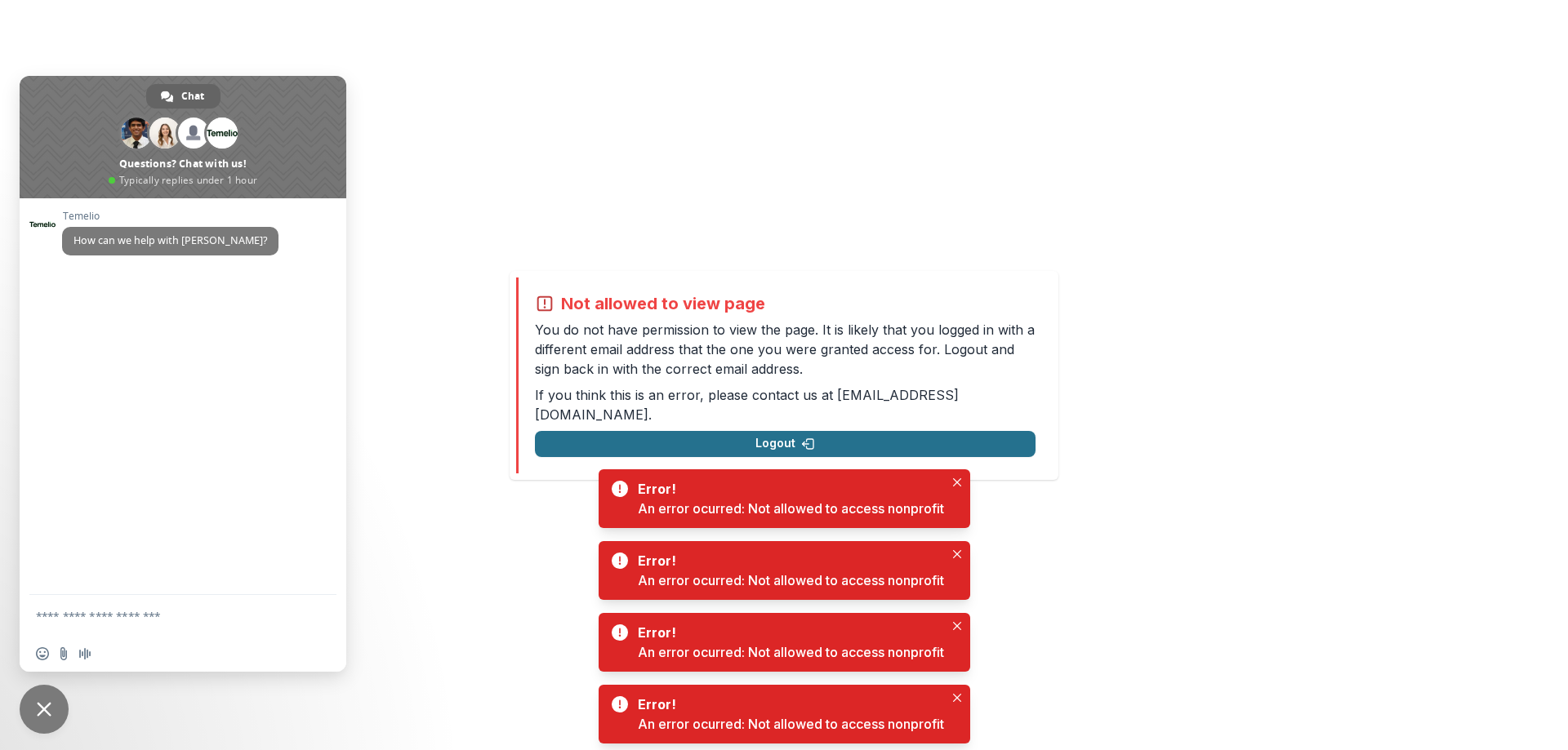
click at [557, 431] on button "Logout" at bounding box center [785, 444] width 501 height 26
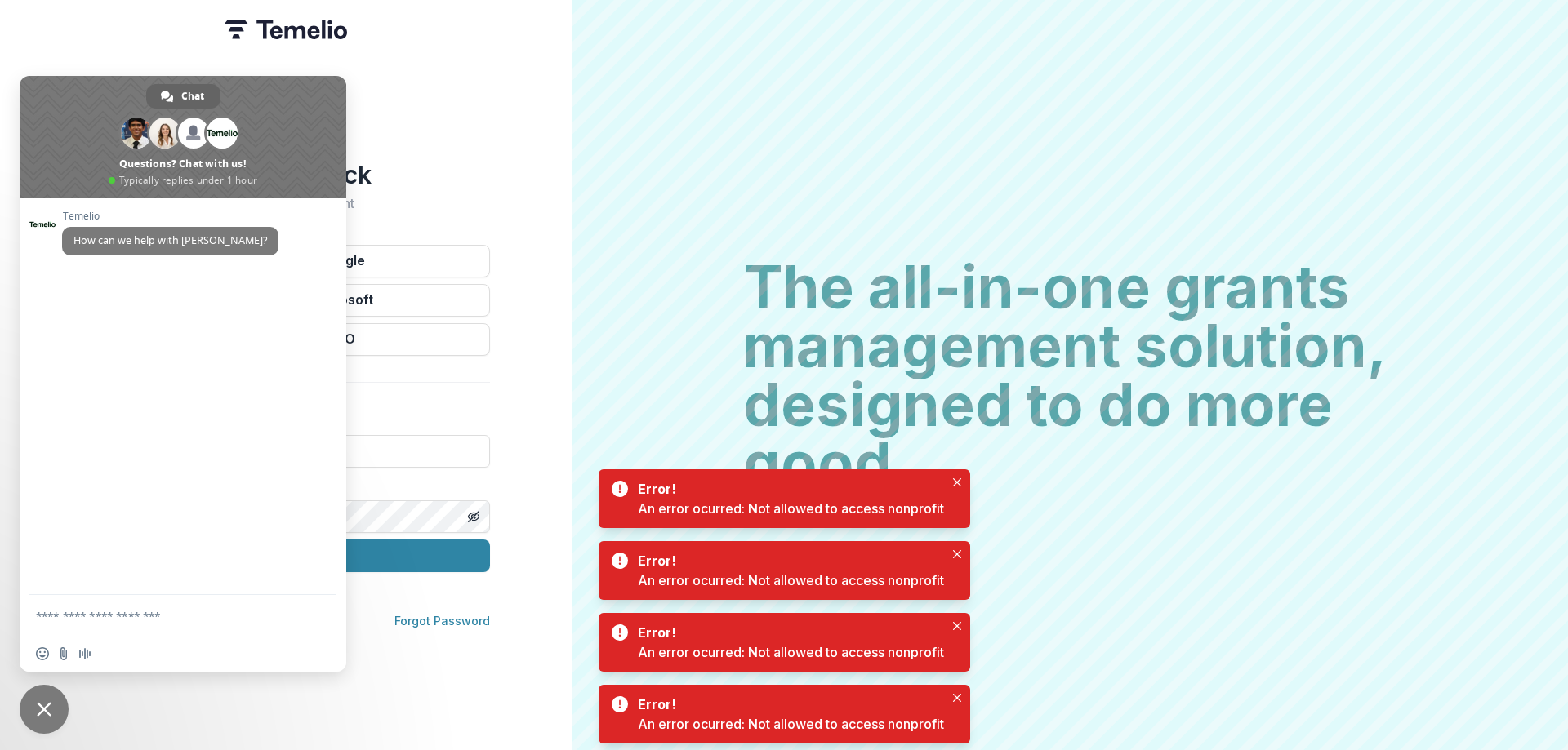
click at [38, 720] on span "Close chat" at bounding box center [44, 708] width 49 height 49
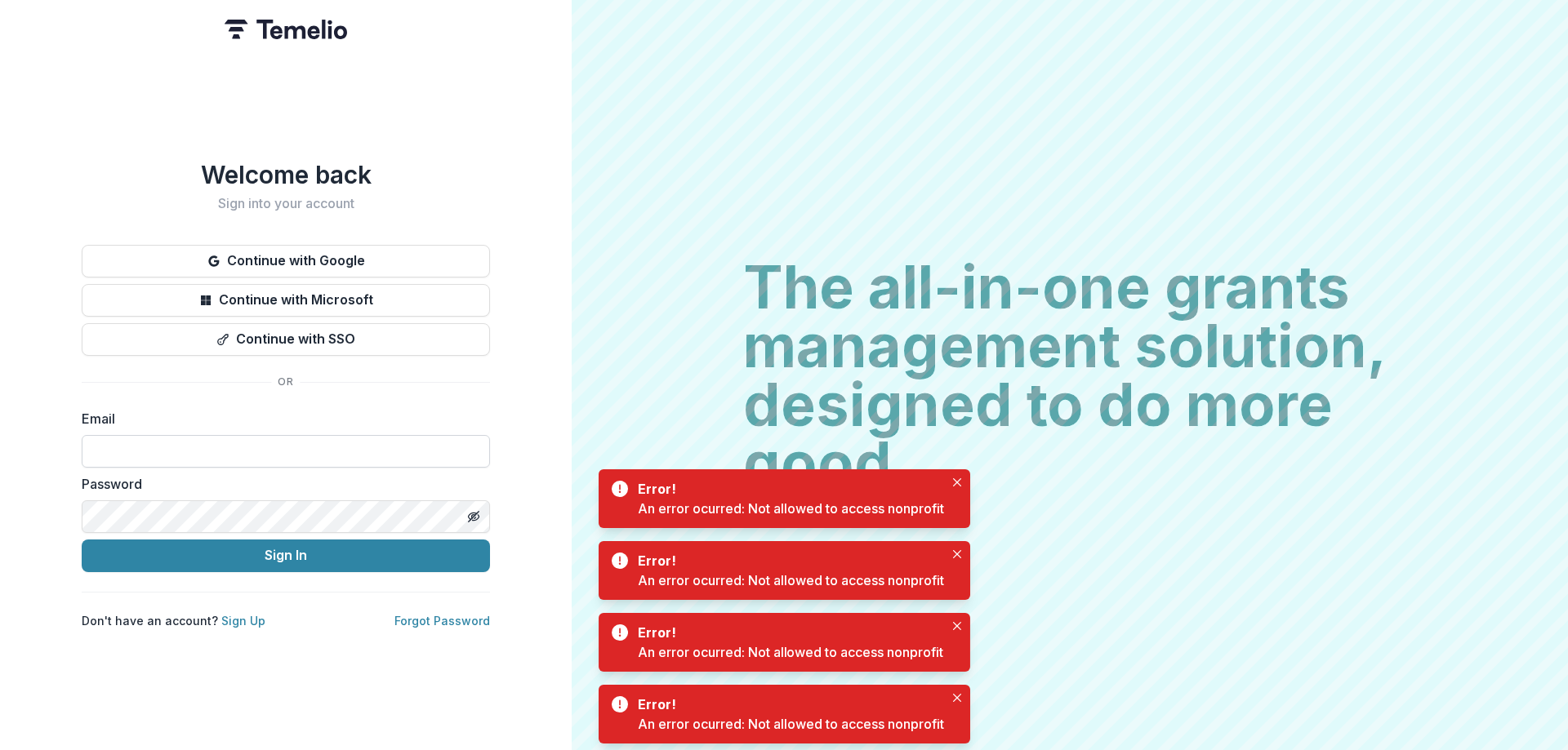
click at [273, 456] on input at bounding box center [285, 451] width 408 height 33
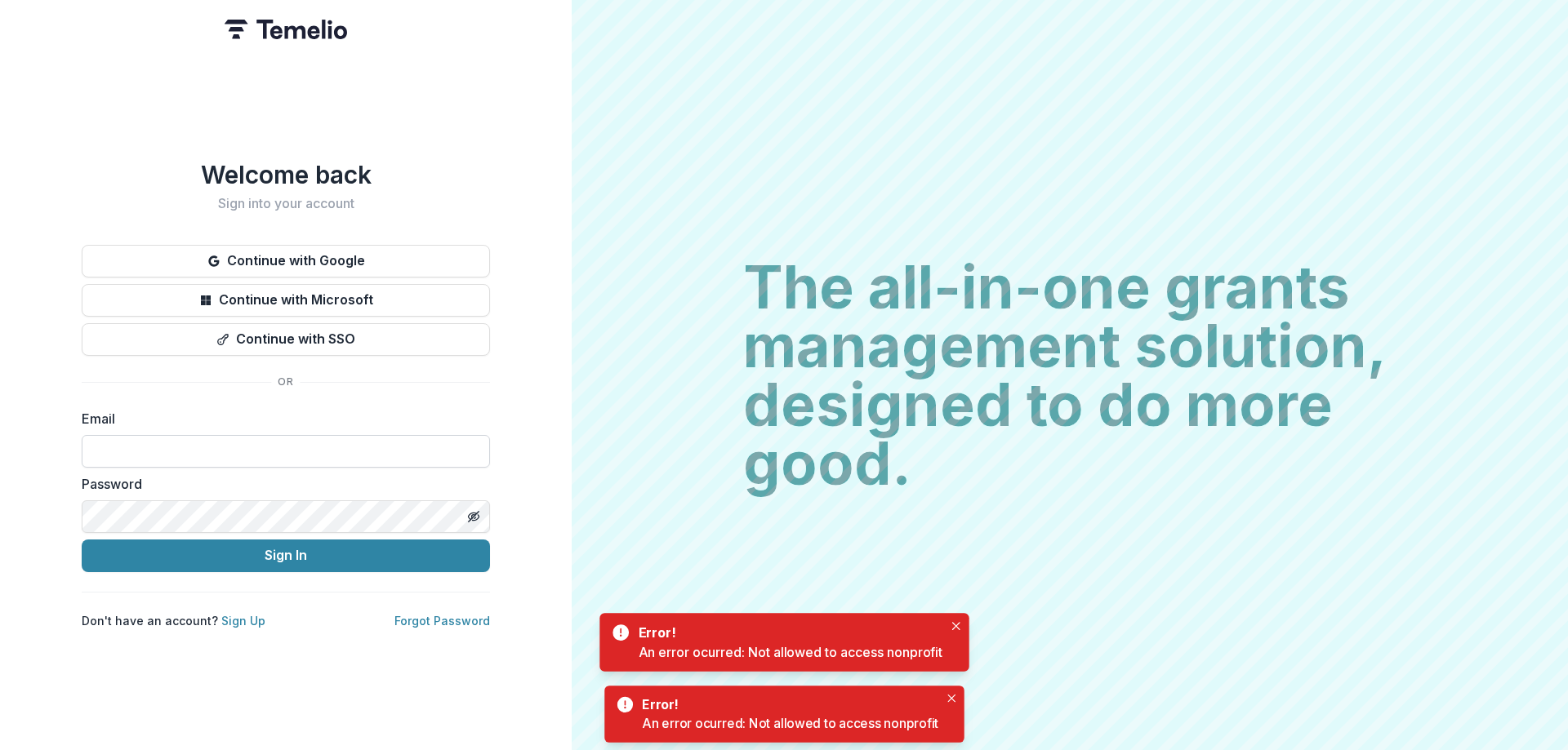
type input "**********"
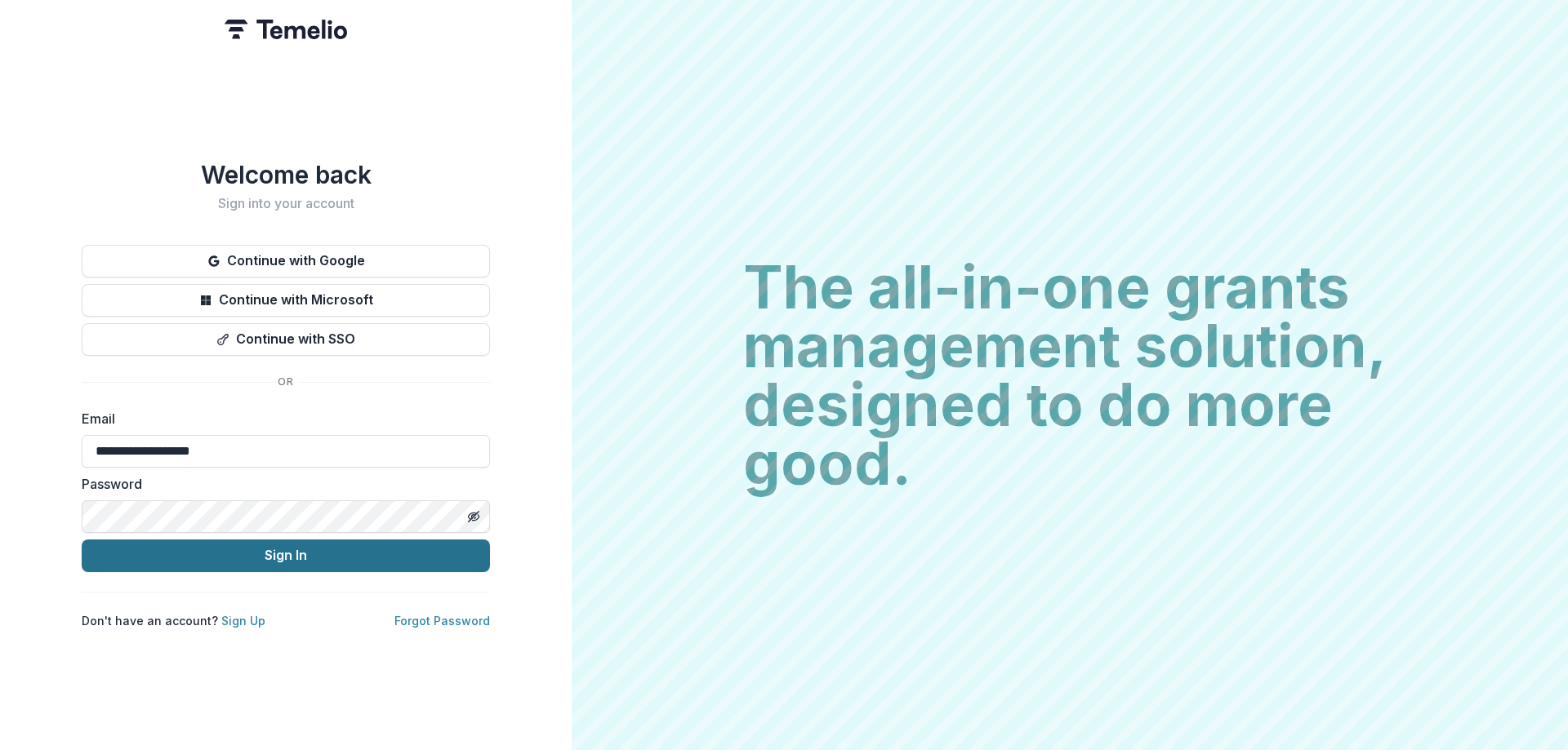
click at [360, 559] on button "Sign In" at bounding box center [285, 555] width 408 height 33
